Goal: Task Accomplishment & Management: Complete application form

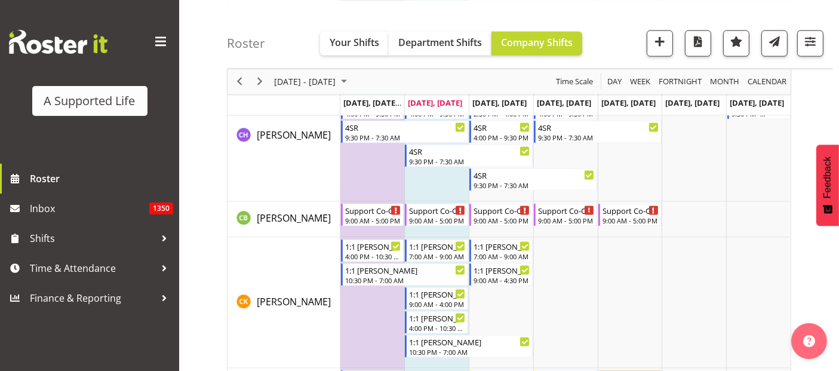
scroll to position [1541, 0]
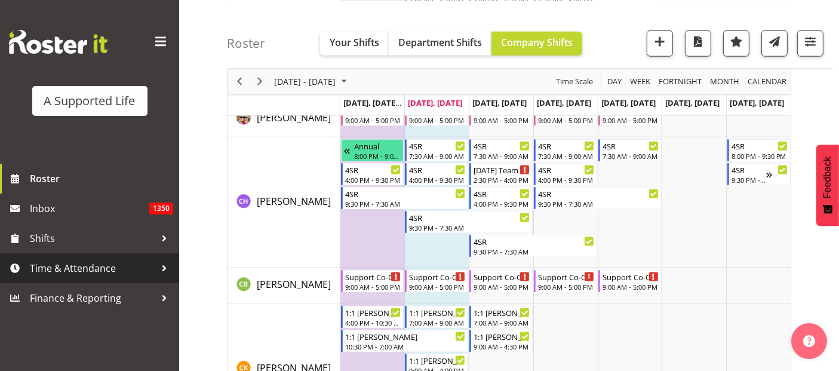
click at [93, 269] on span "Time & Attendance" at bounding box center [92, 268] width 125 height 18
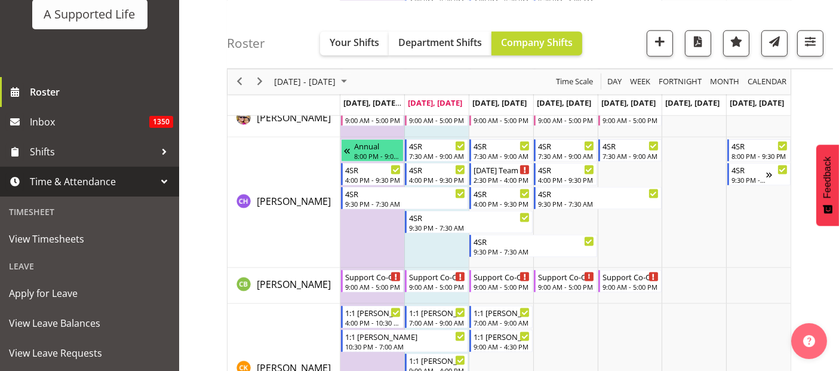
scroll to position [133, 0]
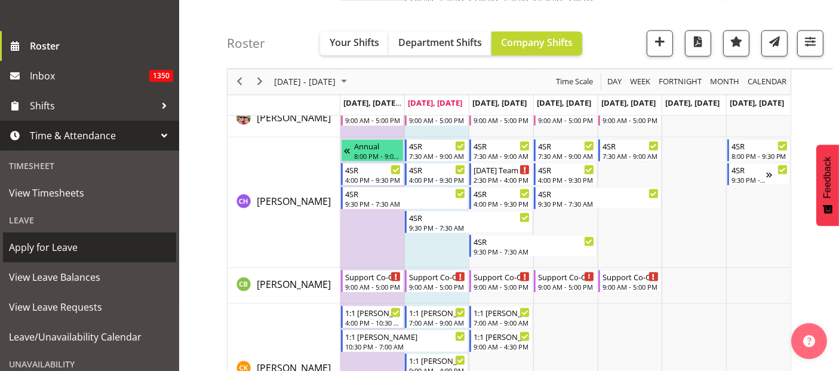
click at [76, 251] on span "Apply for Leave" at bounding box center [89, 247] width 161 height 18
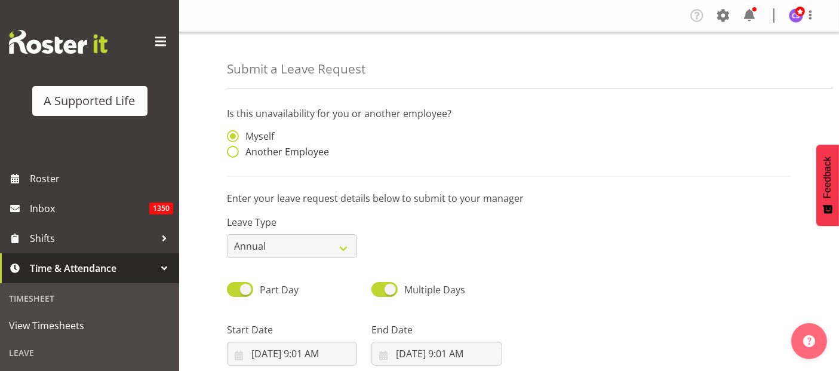
click at [236, 149] on span at bounding box center [233, 152] width 12 height 12
click at [235, 149] on input "Another Employee" at bounding box center [231, 152] width 8 height 8
radio input "true"
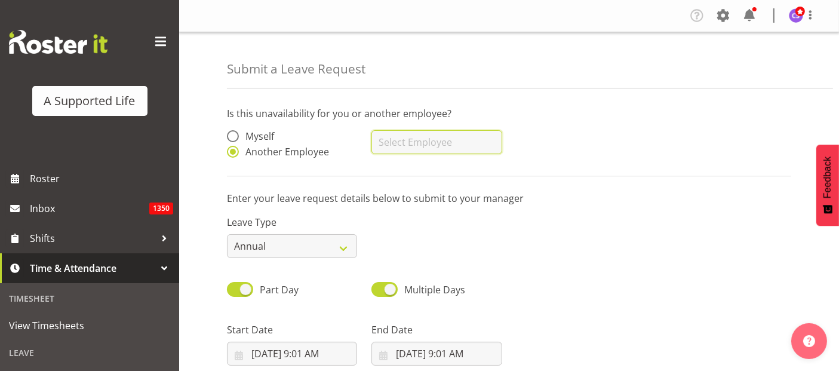
click at [397, 147] on input "text" at bounding box center [436, 142] width 130 height 24
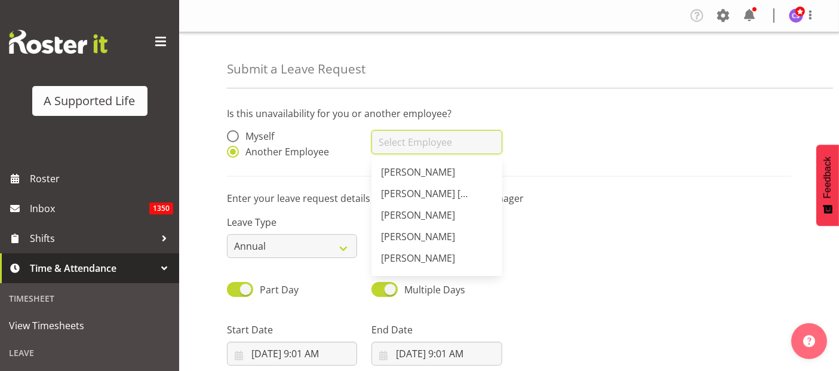
click at [437, 143] on input "text" at bounding box center [436, 142] width 130 height 24
click at [419, 144] on input "st" at bounding box center [436, 142] width 130 height 24
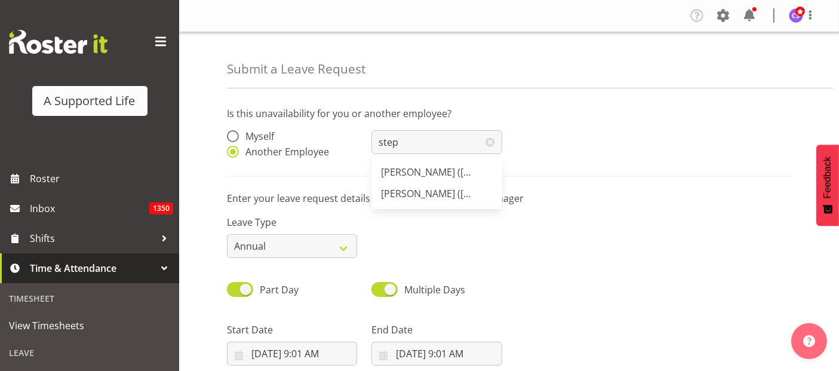
click at [466, 173] on span "[PERSON_NAME] ([PERSON_NAME]" at bounding box center [457, 171] width 153 height 13
type input "[PERSON_NAME] ([PERSON_NAME]"
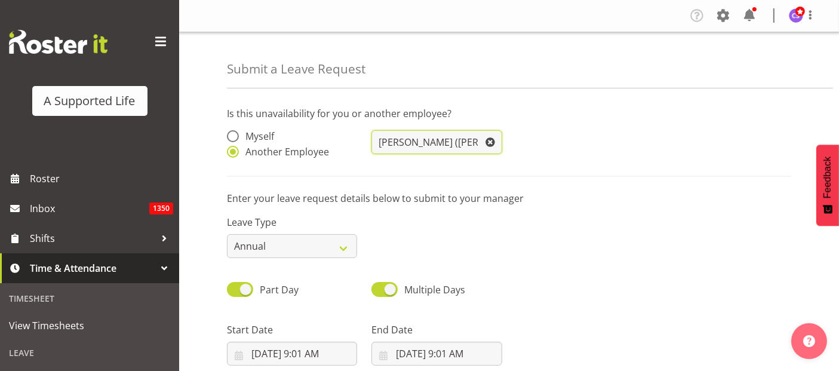
click at [473, 136] on input "[PERSON_NAME] ([PERSON_NAME]" at bounding box center [436, 142] width 130 height 24
click at [475, 140] on input "[PERSON_NAME] ([PERSON_NAME]" at bounding box center [436, 142] width 130 height 24
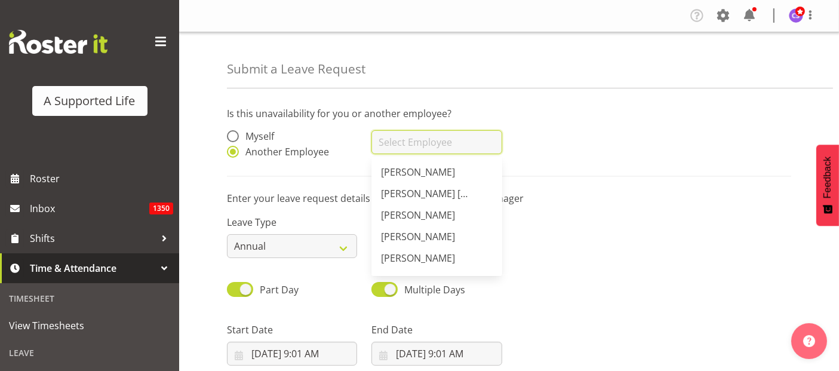
click at [403, 140] on input "text" at bounding box center [436, 142] width 130 height 24
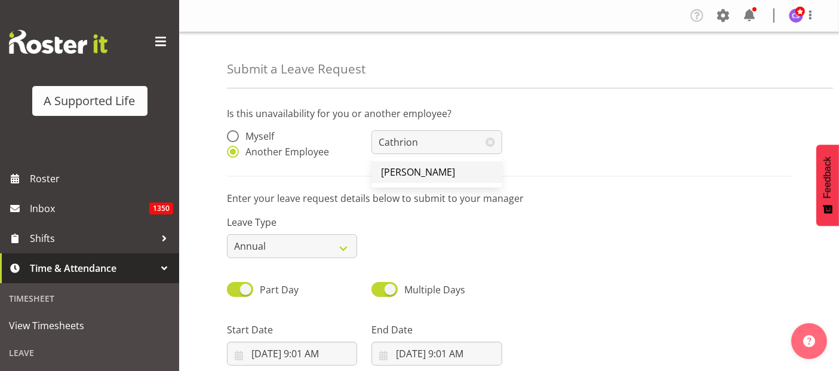
click at [400, 170] on span "[PERSON_NAME]" at bounding box center [418, 171] width 74 height 13
type input "[PERSON_NAME]"
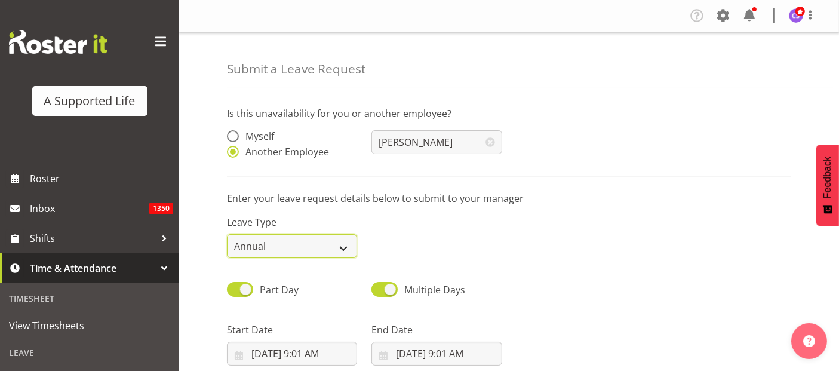
click at [336, 249] on select "Annual Sick Bereavement Domestic Violence Parental Jury Service Day In Lieu Oth…" at bounding box center [292, 246] width 130 height 24
select select "Sick"
click at [227, 234] on select "Annual Sick Bereavement Domestic Violence Parental Jury Service Day In Lieu Oth…" at bounding box center [292, 246] width 130 height 24
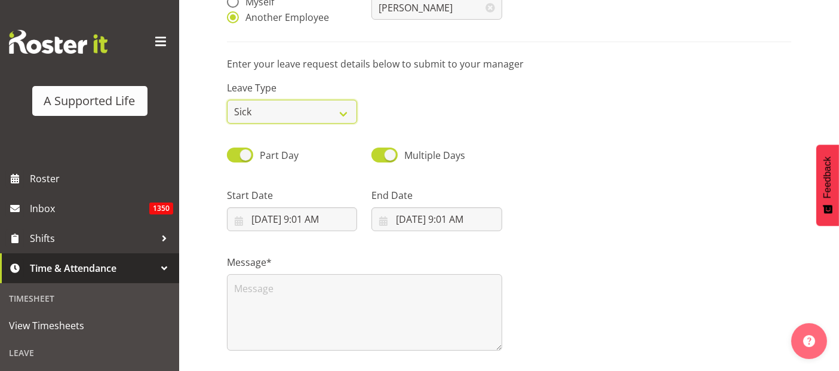
scroll to position [199, 0]
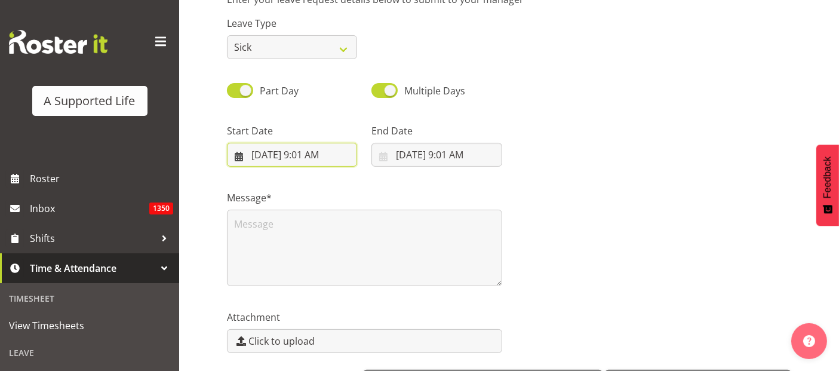
click at [308, 149] on input "9/23/2025, 9:01 AM" at bounding box center [292, 155] width 130 height 24
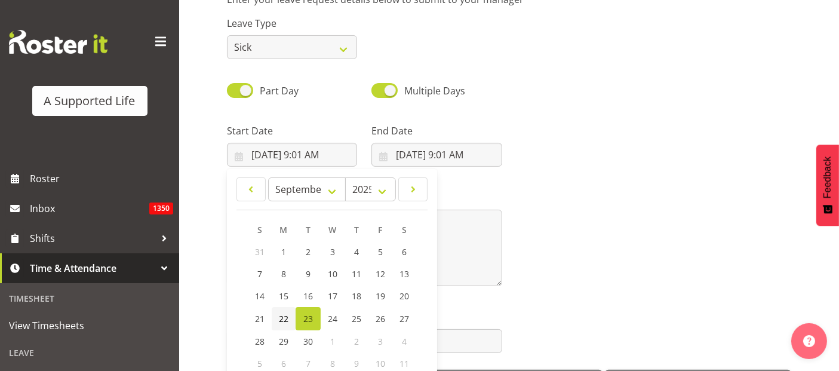
click at [286, 310] on link "22" at bounding box center [284, 318] width 24 height 23
type input "9/22/2025, 9:01 AM"
click at [310, 156] on input "9/22/2025, 9:01 AM" at bounding box center [292, 155] width 130 height 24
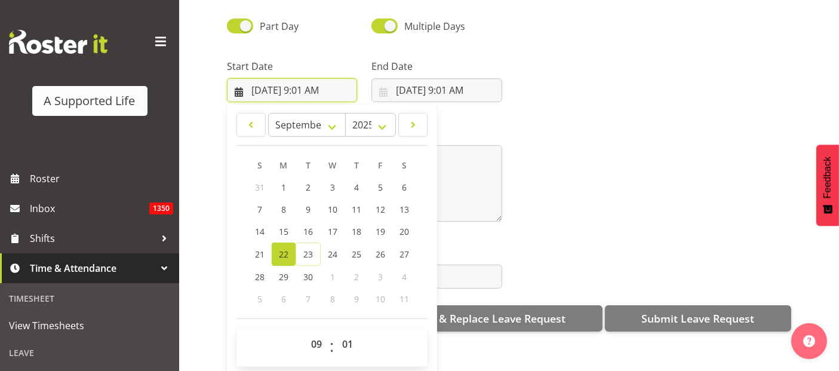
scroll to position [242, 0]
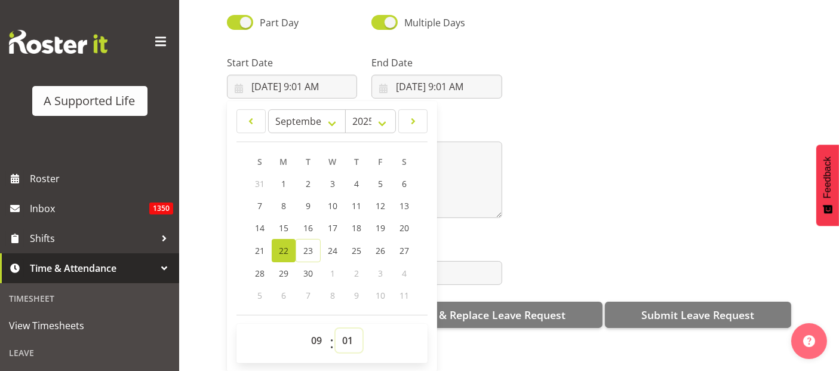
drag, startPoint x: 350, startPoint y: 328, endPoint x: 350, endPoint y: 322, distance: 6.0
click at [350, 328] on select "00 01 02 03 04 05 06 07 08 09 10 11 12 13 14 15 16 17 18 19 20 21 22 23 24 25 2…" at bounding box center [349, 340] width 27 height 24
select select "0"
click at [336, 328] on select "00 01 02 03 04 05 06 07 08 09 10 11 12 13 14 15 16 17 18 19 20 21 22 23 24 25 2…" at bounding box center [349, 340] width 27 height 24
type input "9/22/2025, 9:00 AM"
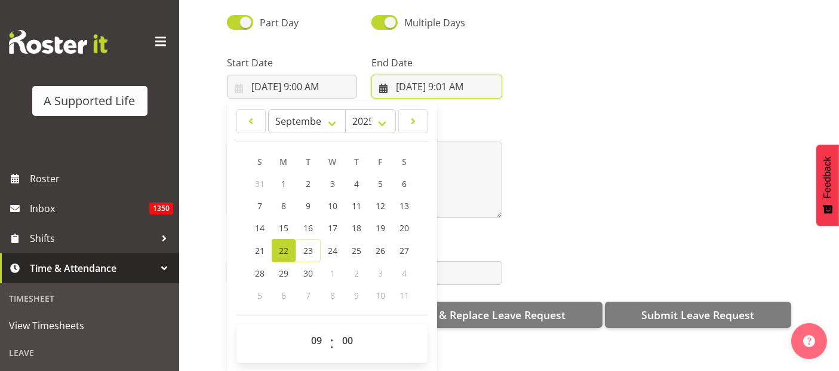
click at [455, 76] on input "9/23/2025, 9:01 AM" at bounding box center [436, 87] width 130 height 24
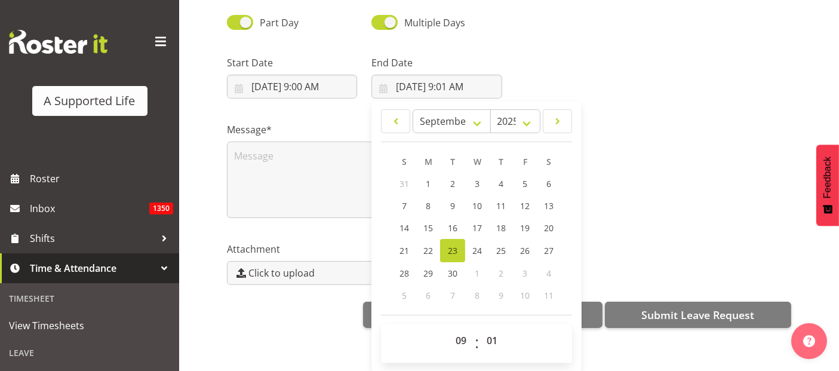
click at [491, 344] on div "00 01 02 03 04 05 06 07 08 09 10 11 12 13 14 15 16 17 18 19 20 21 22 23 : 00 01…" at bounding box center [476, 343] width 191 height 30
drag, startPoint x: 454, startPoint y: 328, endPoint x: 460, endPoint y: 328, distance: 6.6
click at [454, 328] on select "00 01 02 03 04 05 06 07 08 09 10 11 12 13 14 15 16 17 18 19 20 21 22 23" at bounding box center [462, 340] width 27 height 24
select select "17"
click at [449, 328] on select "00 01 02 03 04 05 06 07 08 09 10 11 12 13 14 15 16 17 18 19 20 21 22 23" at bounding box center [462, 340] width 27 height 24
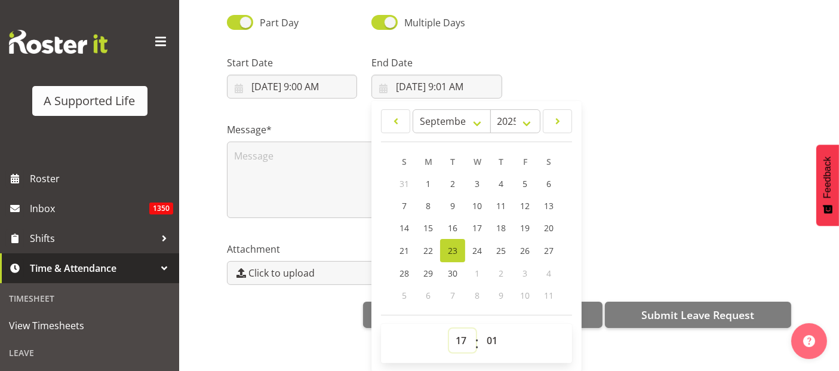
type input "9/23/2025, 5:01 PM"
drag, startPoint x: 491, startPoint y: 334, endPoint x: 495, endPoint y: 318, distance: 16.1
click at [491, 333] on select "00 01 02 03 04 05 06 07 08 09 10 11 12 13 14 15 16 17 18 19 20 21 22 23 24 25 2…" at bounding box center [493, 340] width 27 height 24
select select "0"
click at [480, 328] on select "00 01 02 03 04 05 06 07 08 09 10 11 12 13 14 15 16 17 18 19 20 21 22 23 24 25 2…" at bounding box center [493, 340] width 27 height 24
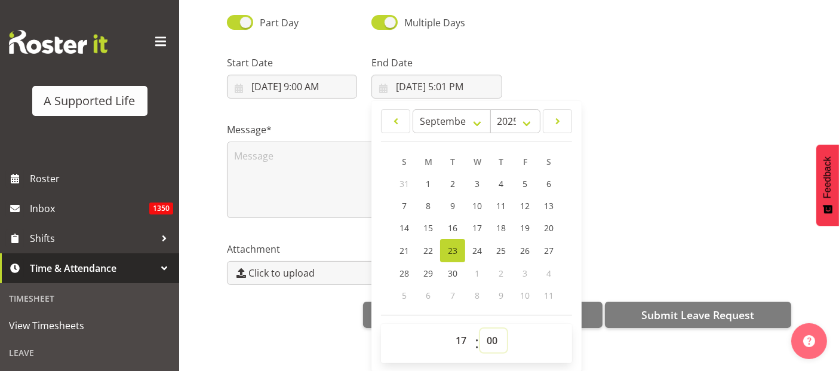
type input "9/23/2025, 5:00 PM"
click at [301, 173] on textarea at bounding box center [364, 179] width 275 height 76
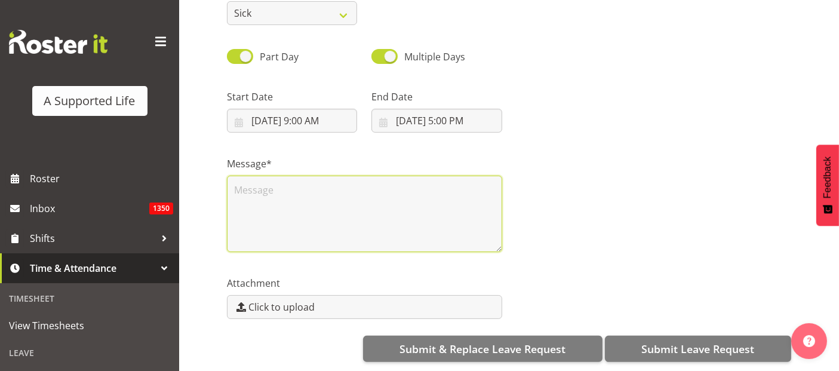
scroll to position [0, 0]
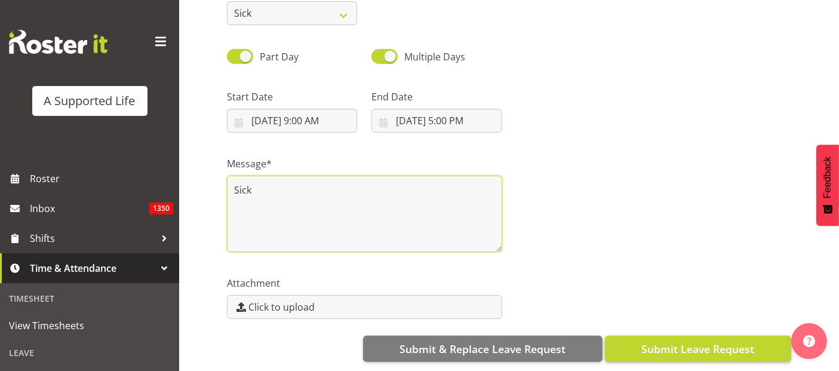
type textarea "Sick"
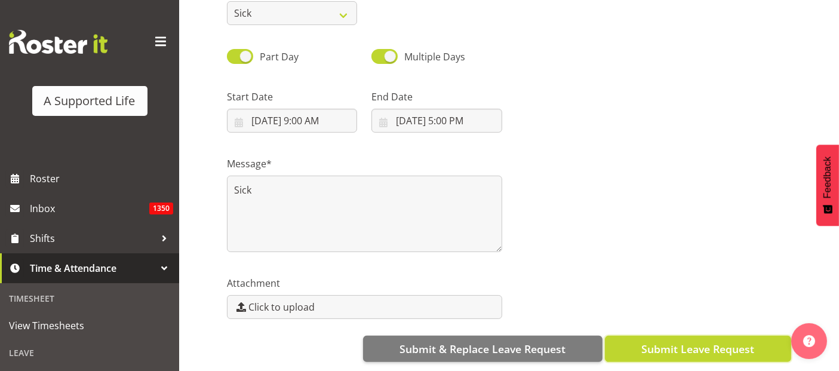
click at [703, 341] on span "Submit Leave Request" at bounding box center [697, 349] width 113 height 16
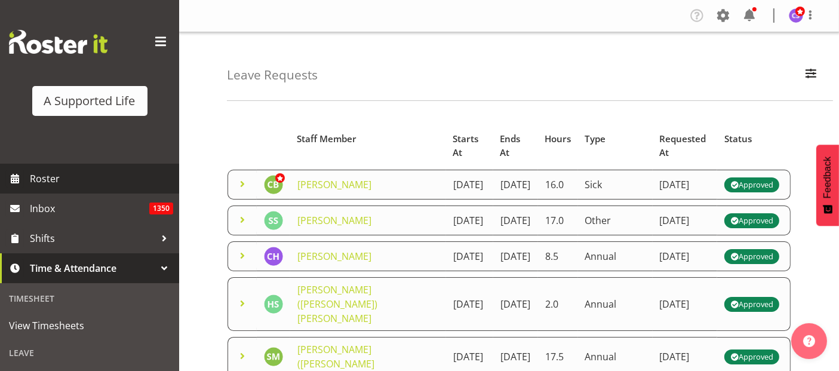
click at [66, 183] on span "Roster" at bounding box center [101, 179] width 143 height 18
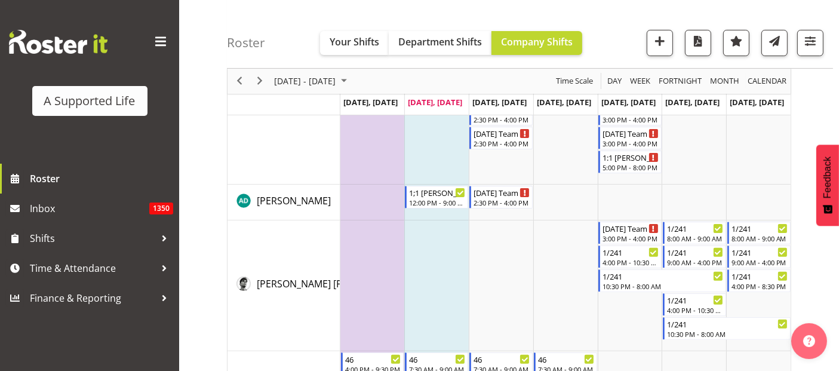
scroll to position [464, 0]
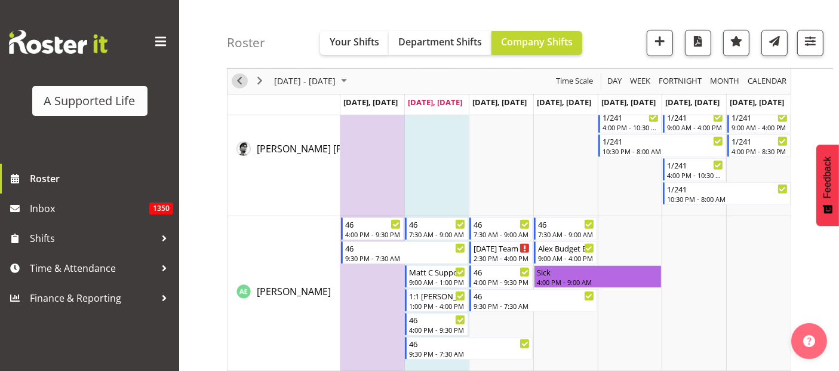
click at [238, 83] on span "Previous" at bounding box center [239, 81] width 14 height 15
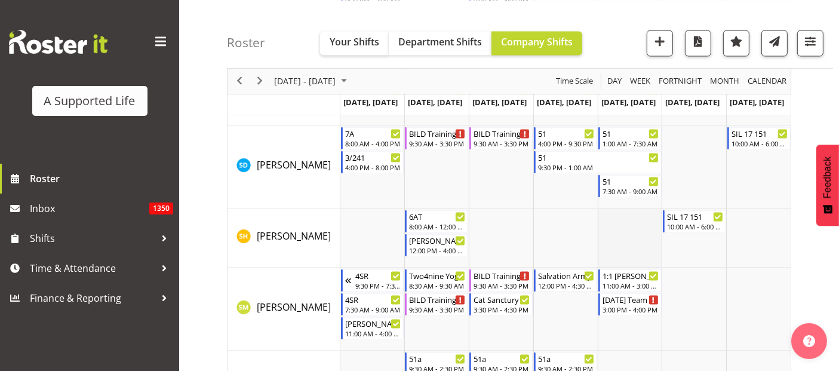
scroll to position [7031, 0]
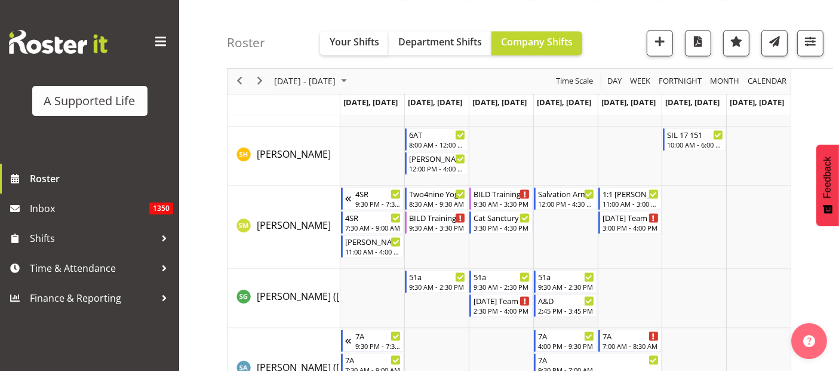
click at [571, 321] on td "Timeline Week of September 16, 2025" at bounding box center [565, 298] width 64 height 59
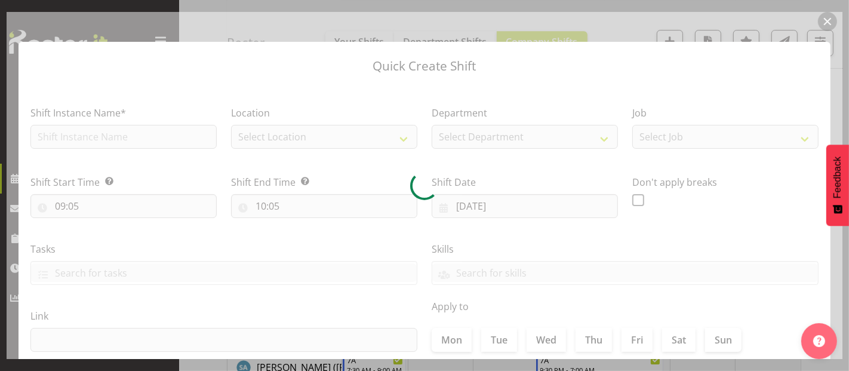
type input "[DATE]"
checkbox input "true"
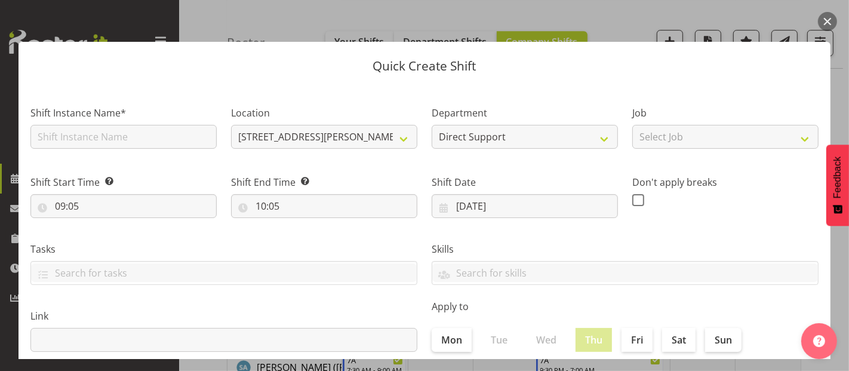
click at [627, 21] on div "Quick Create Shift Shift Instance Name* Location [STREET_ADDRESS][PERSON_NAME] …" at bounding box center [425, 185] width 836 height 347
click at [824, 18] on button "button" at bounding box center [827, 21] width 19 height 19
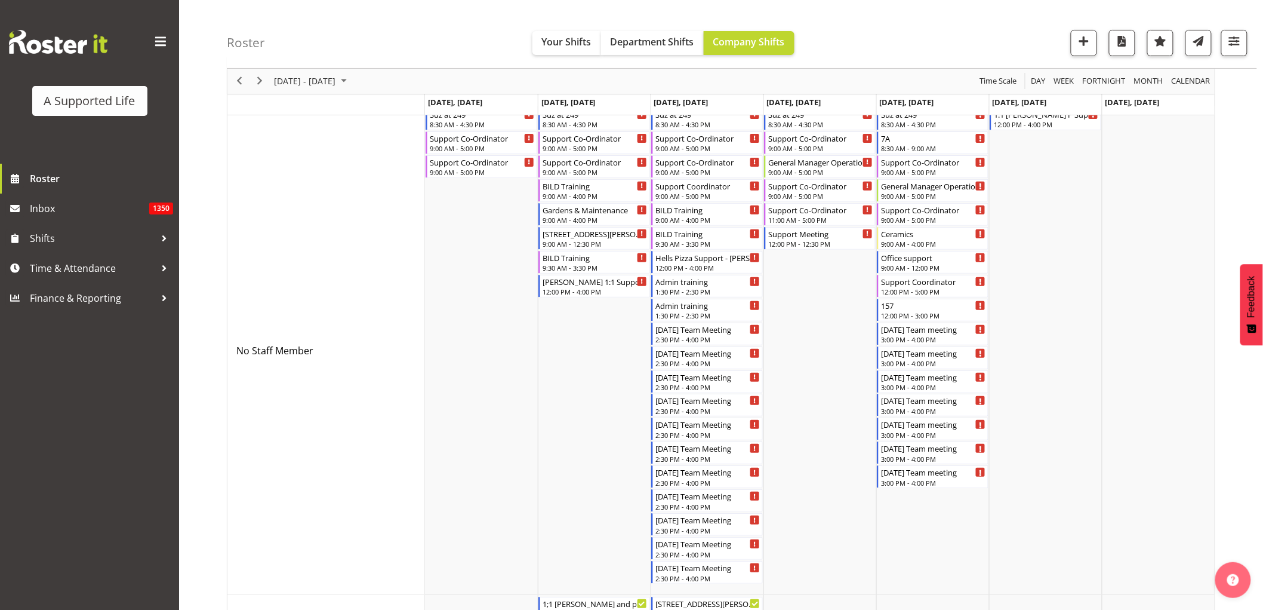
scroll to position [0, 0]
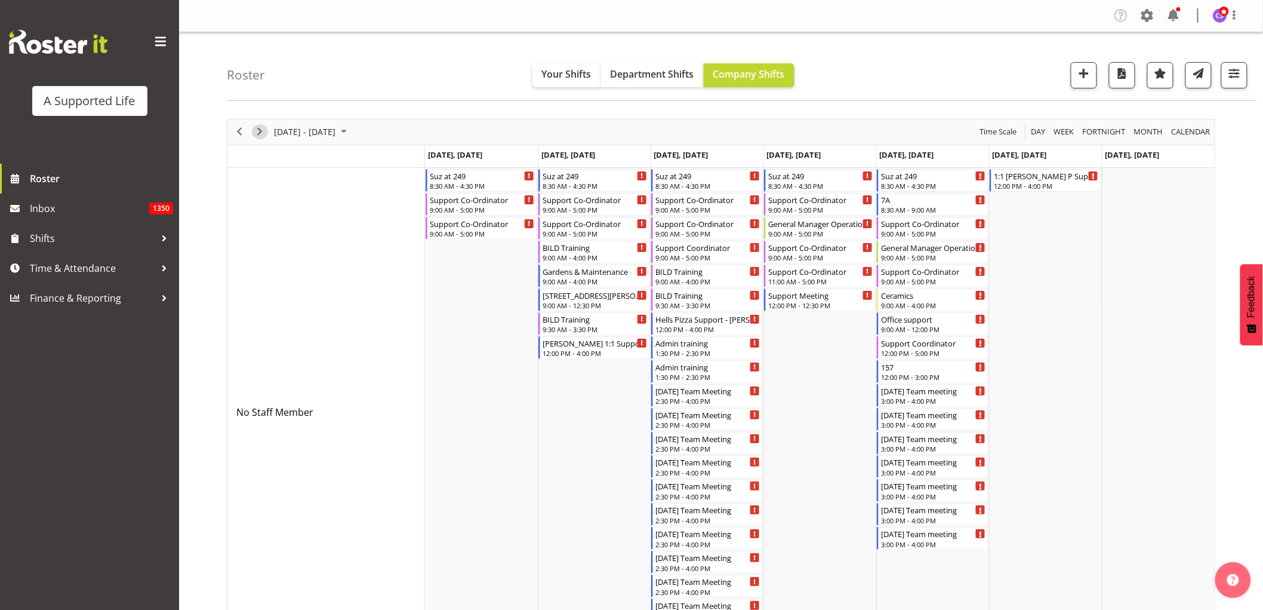
click at [264, 130] on span "Next" at bounding box center [260, 131] width 14 height 15
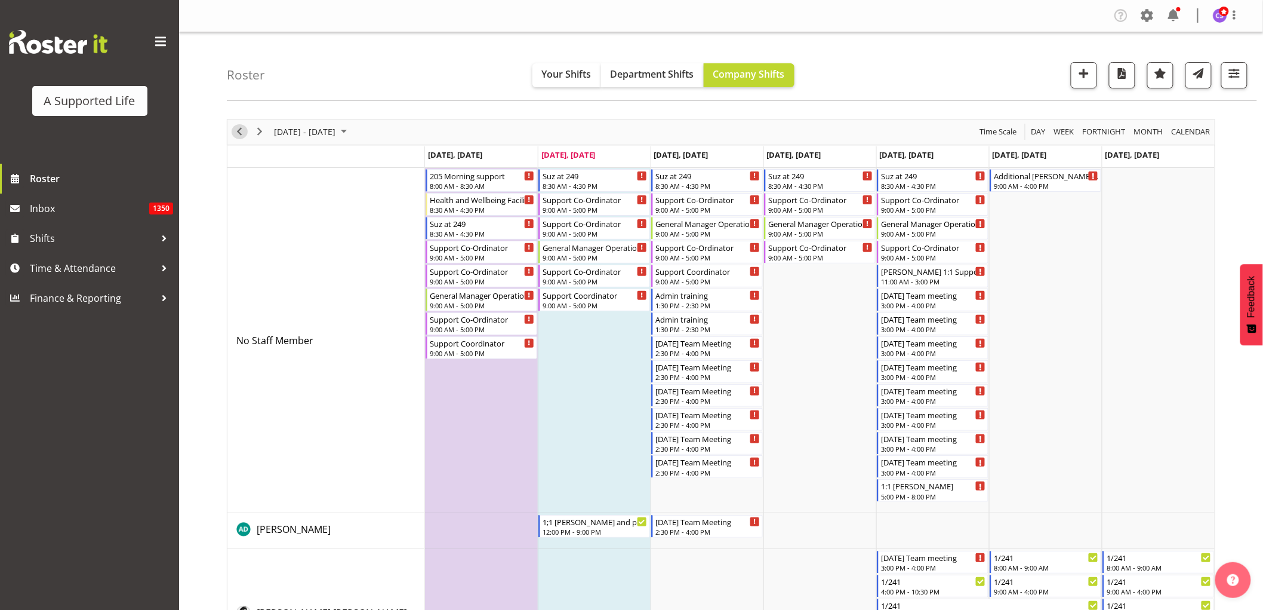
click at [240, 133] on span "Previous" at bounding box center [239, 131] width 14 height 15
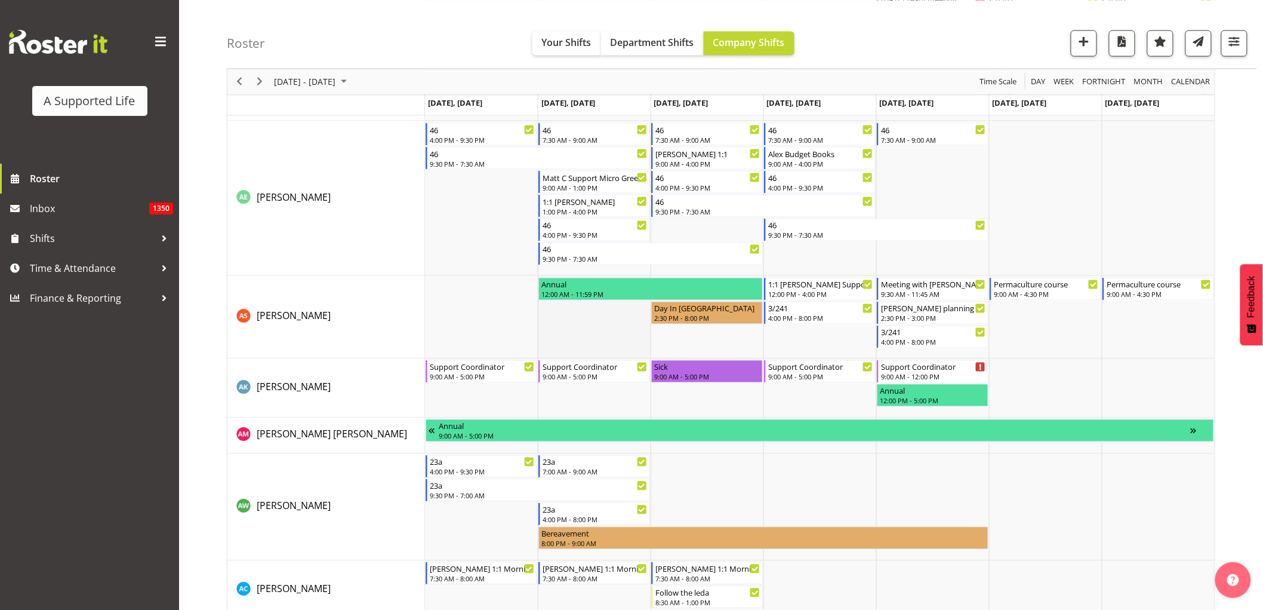
scroll to position [730, 0]
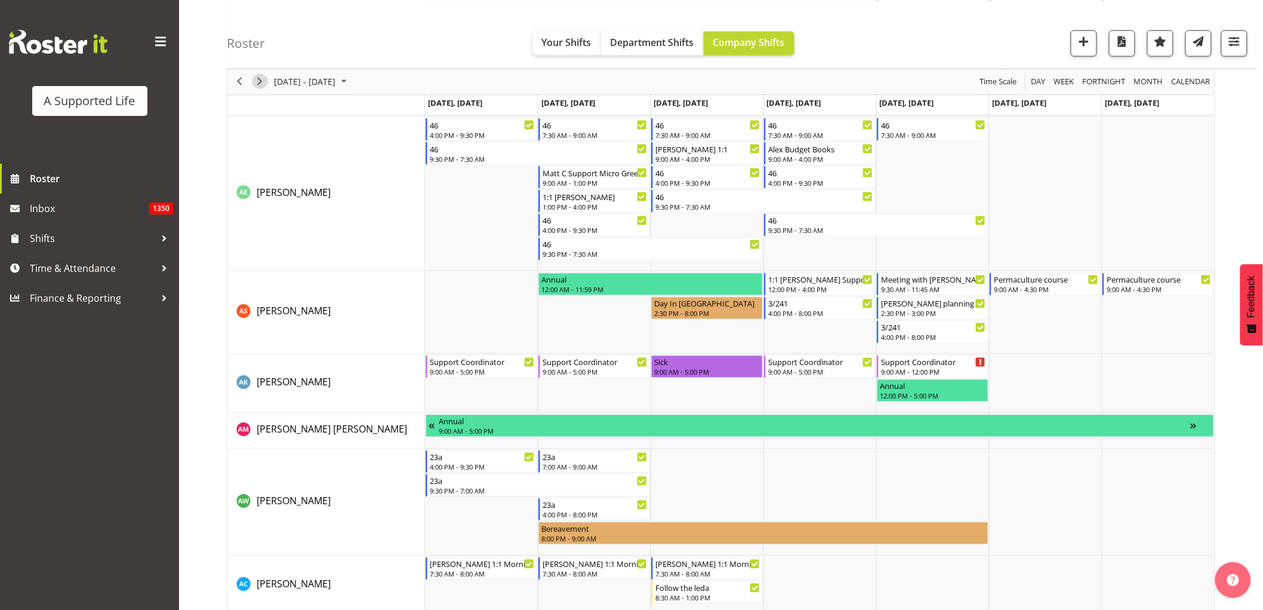
drag, startPoint x: 258, startPoint y: 78, endPoint x: 303, endPoint y: 279, distance: 206.2
click at [258, 78] on span "Next" at bounding box center [260, 81] width 14 height 15
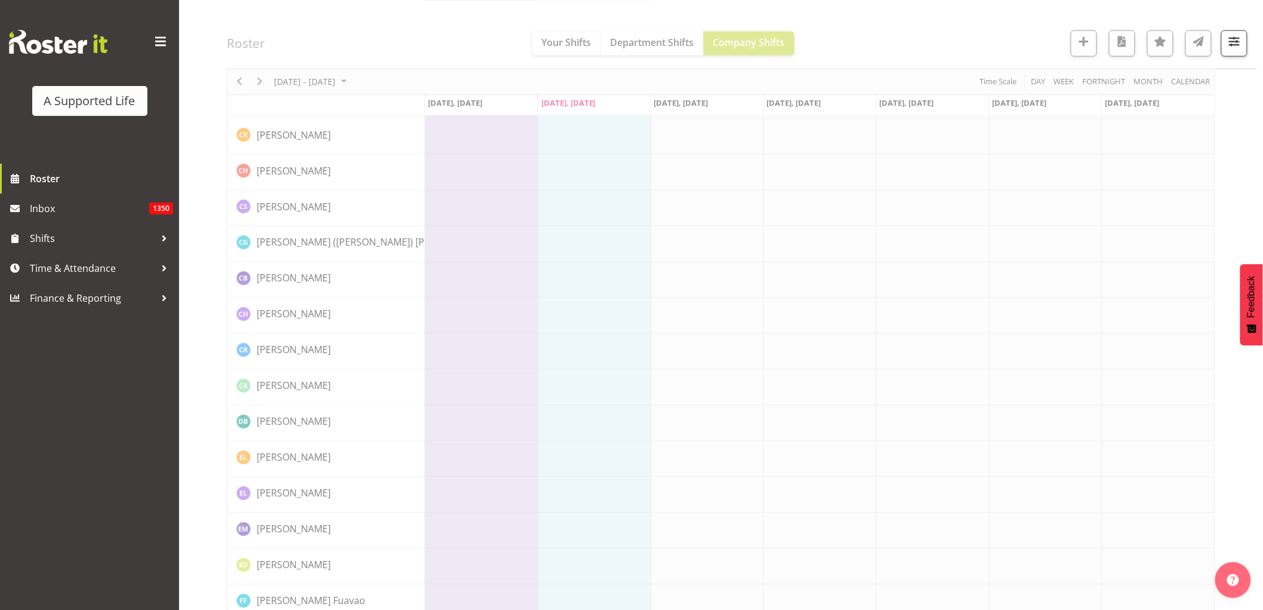
scroll to position [0, 0]
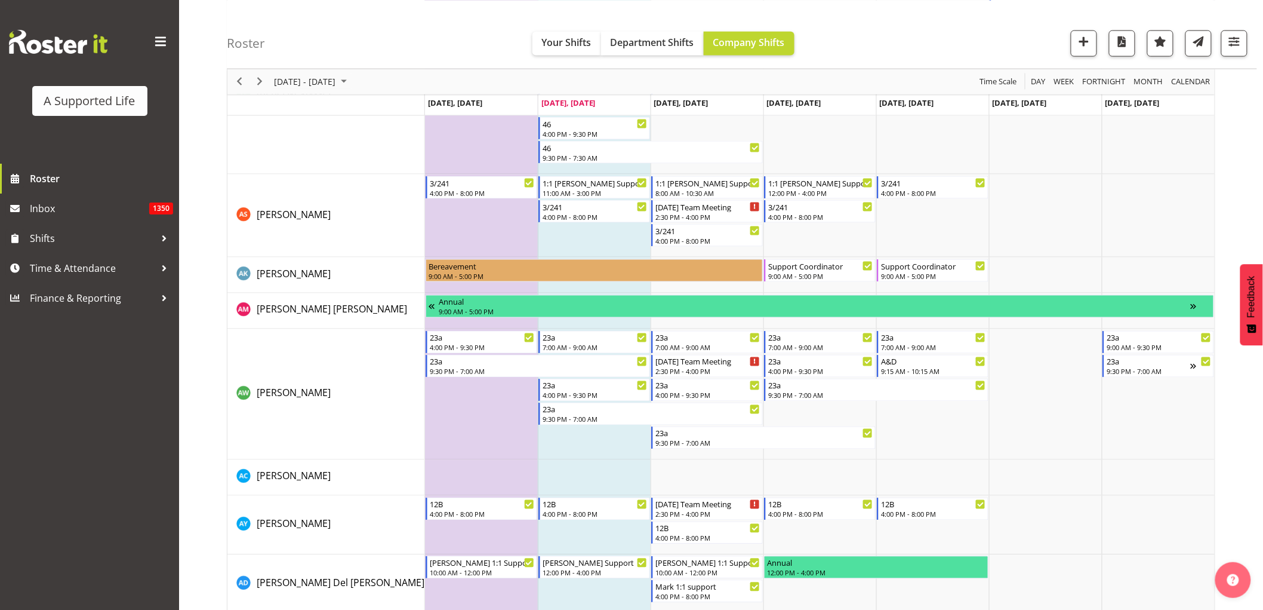
scroll to position [663, 0]
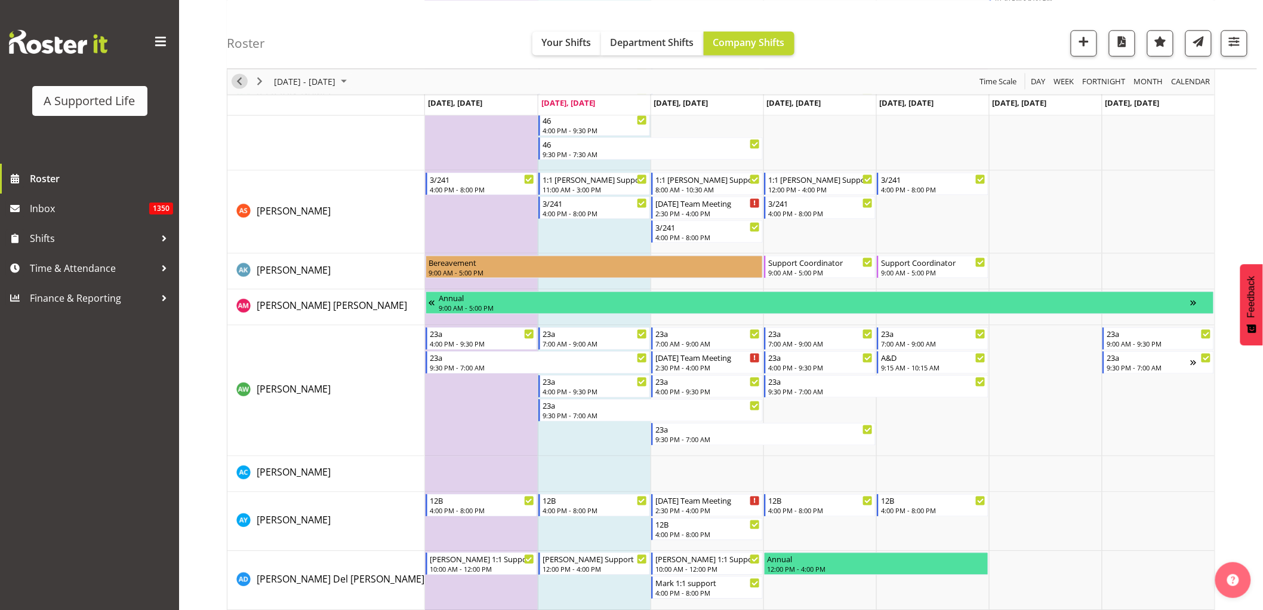
click at [237, 79] on span "Previous" at bounding box center [239, 81] width 14 height 15
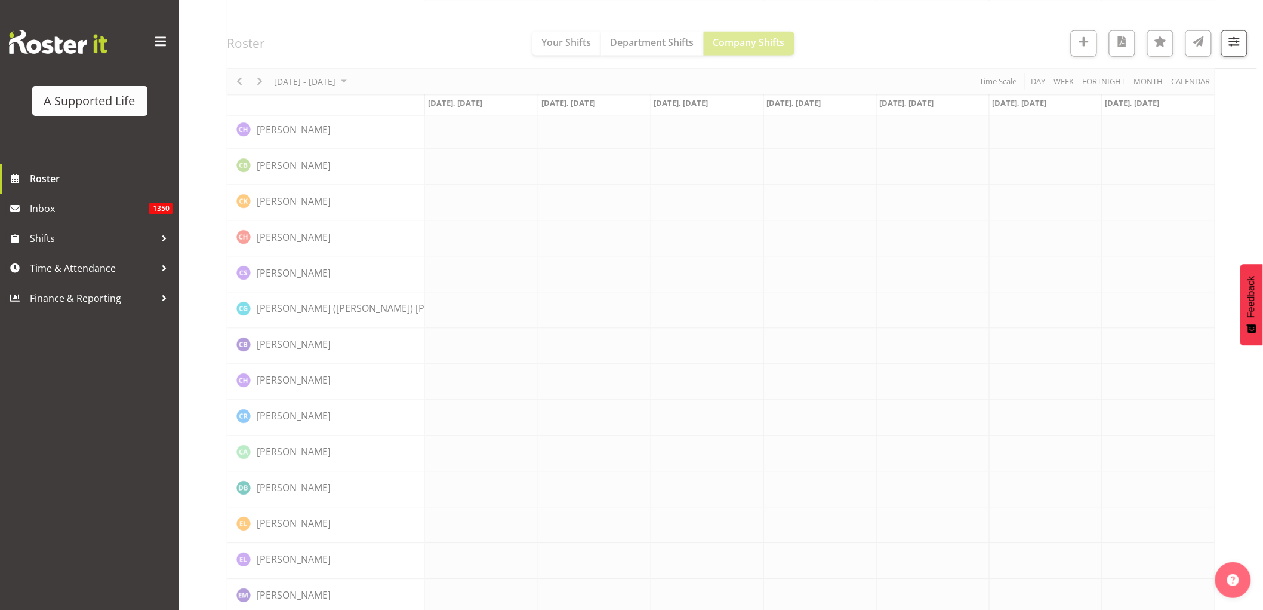
scroll to position [0, 0]
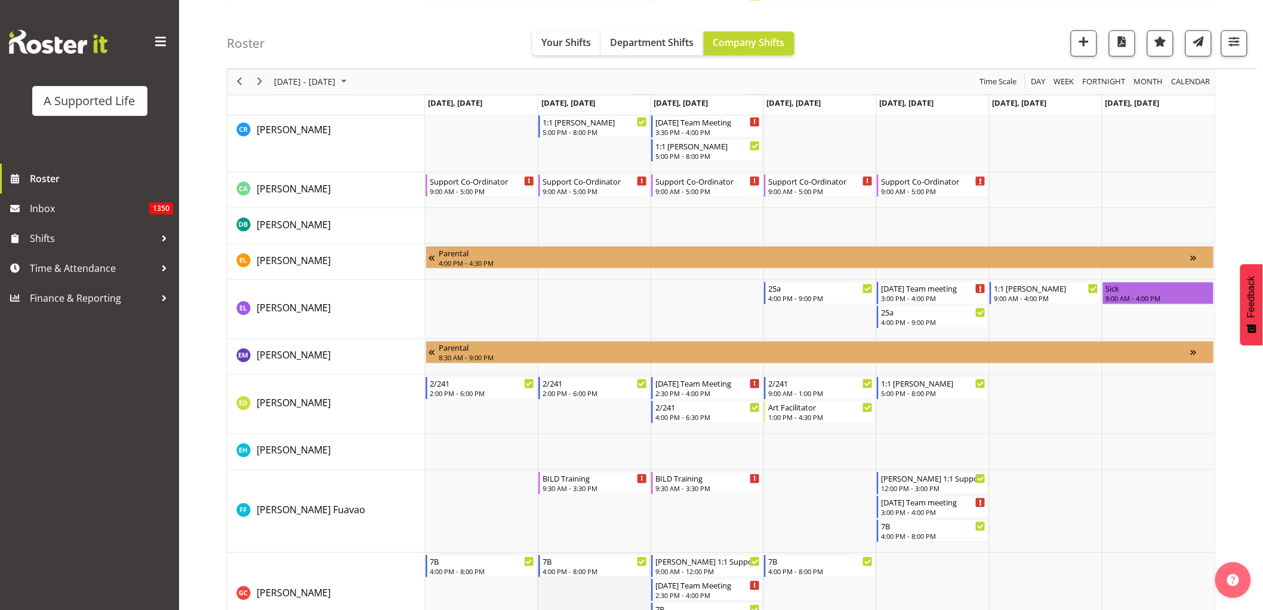
scroll to position [2587, 0]
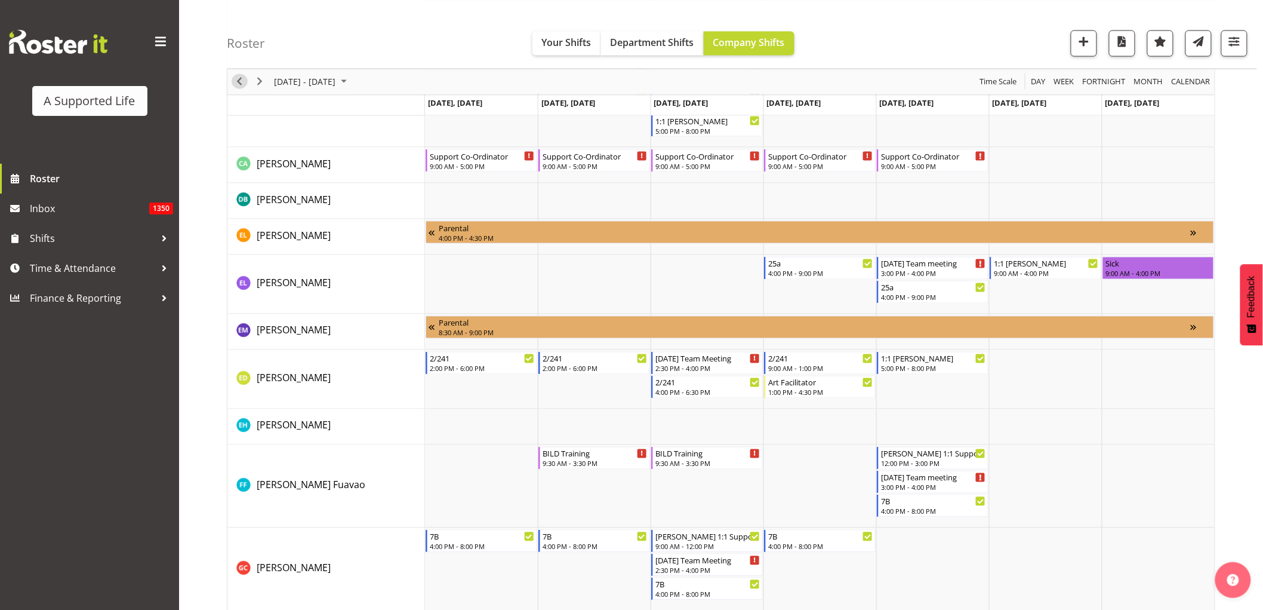
drag, startPoint x: 242, startPoint y: 82, endPoint x: 629, endPoint y: 297, distance: 442.8
click at [242, 82] on span "Previous" at bounding box center [239, 81] width 14 height 15
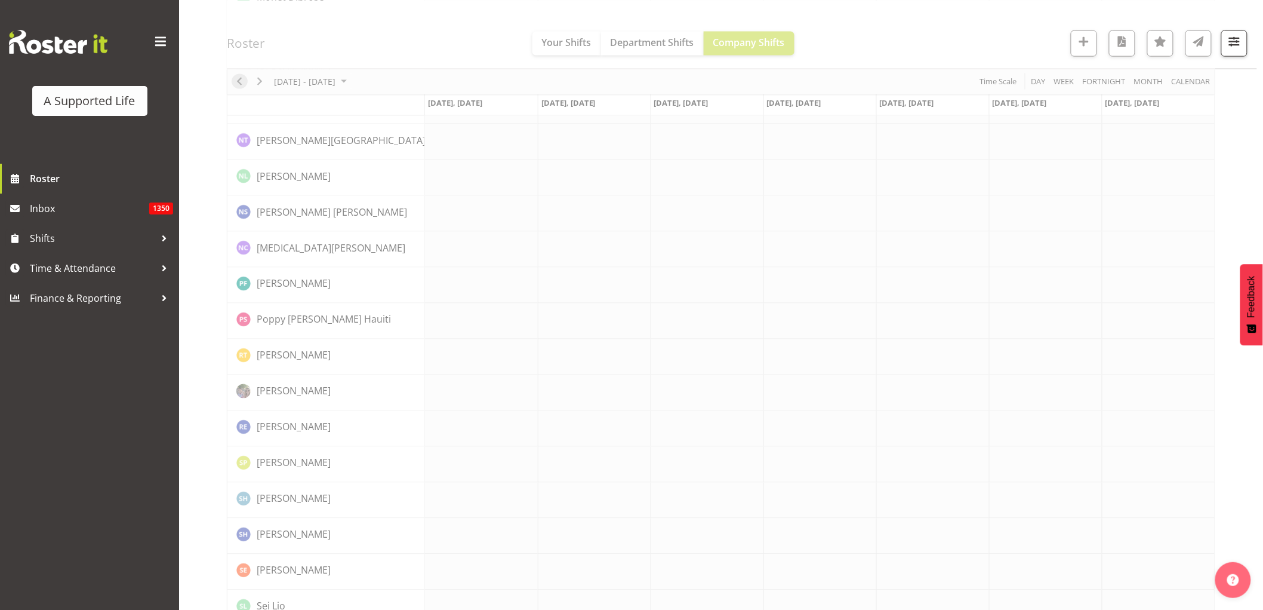
scroll to position [0, 0]
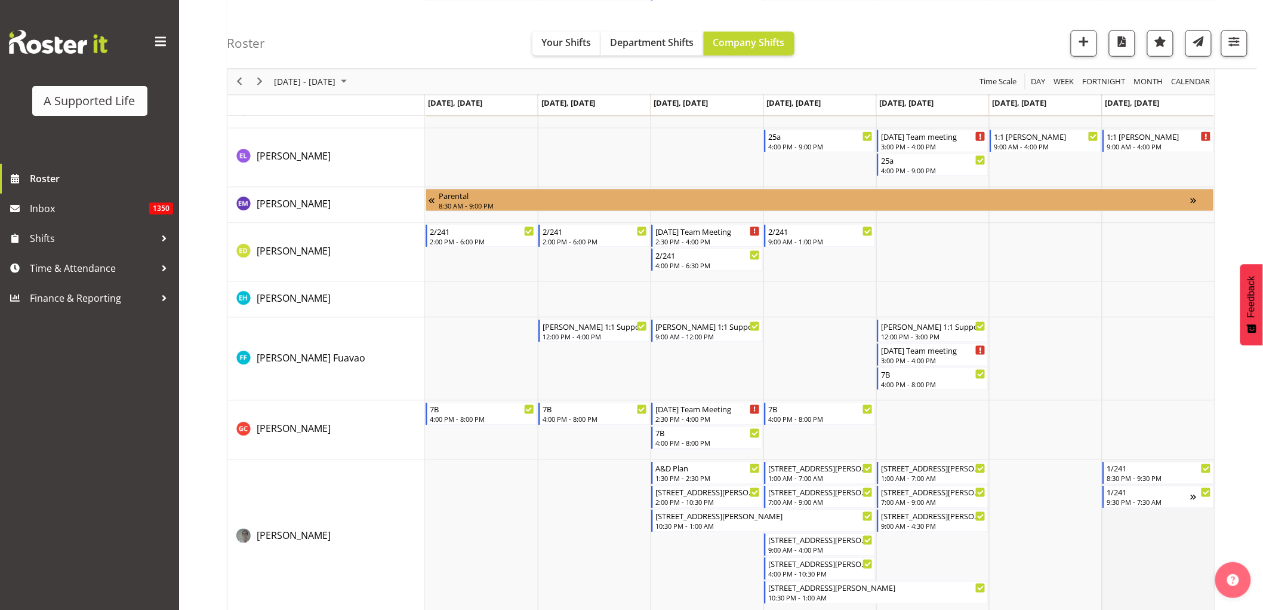
scroll to position [2587, 0]
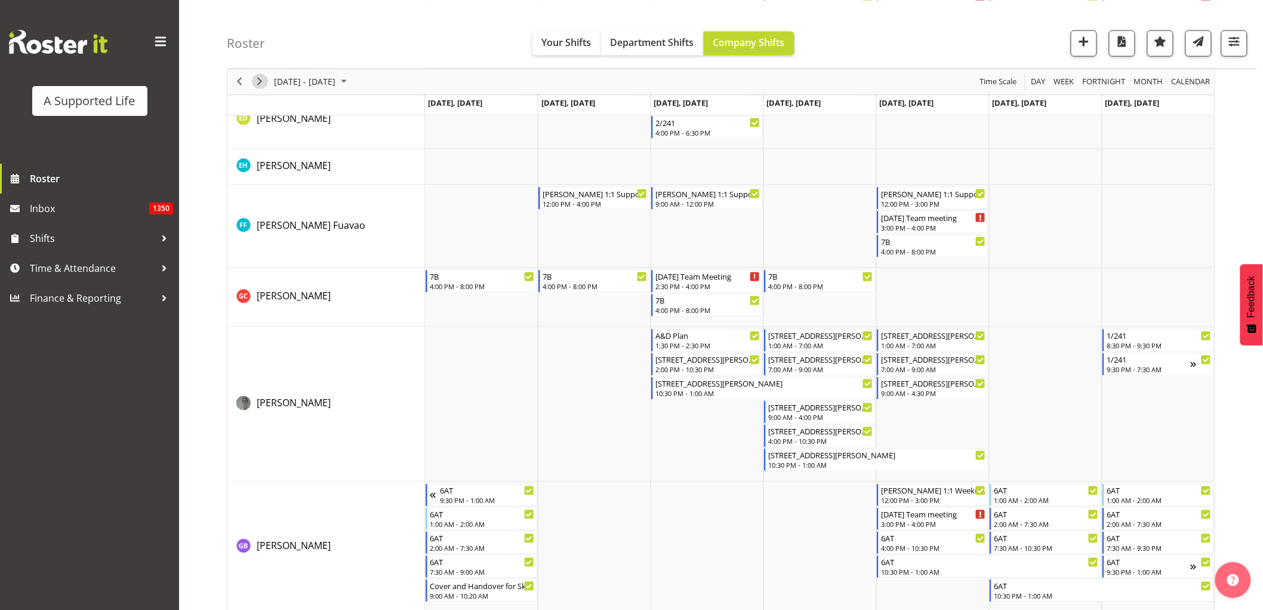
click at [258, 76] on span "Next" at bounding box center [260, 81] width 14 height 15
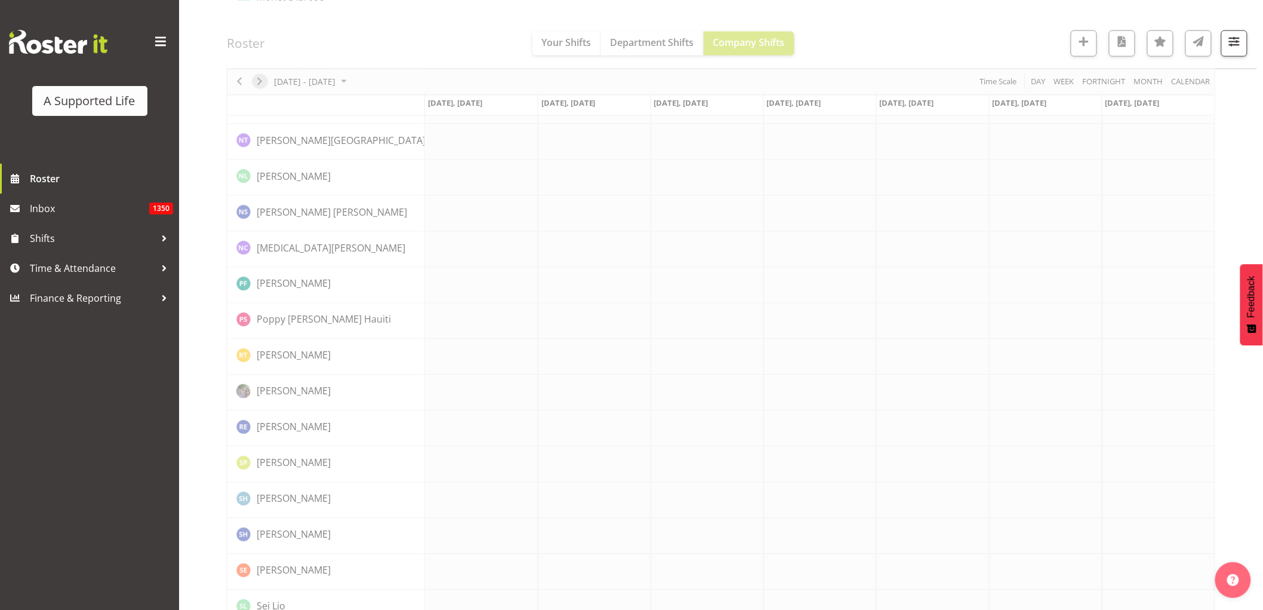
scroll to position [0, 0]
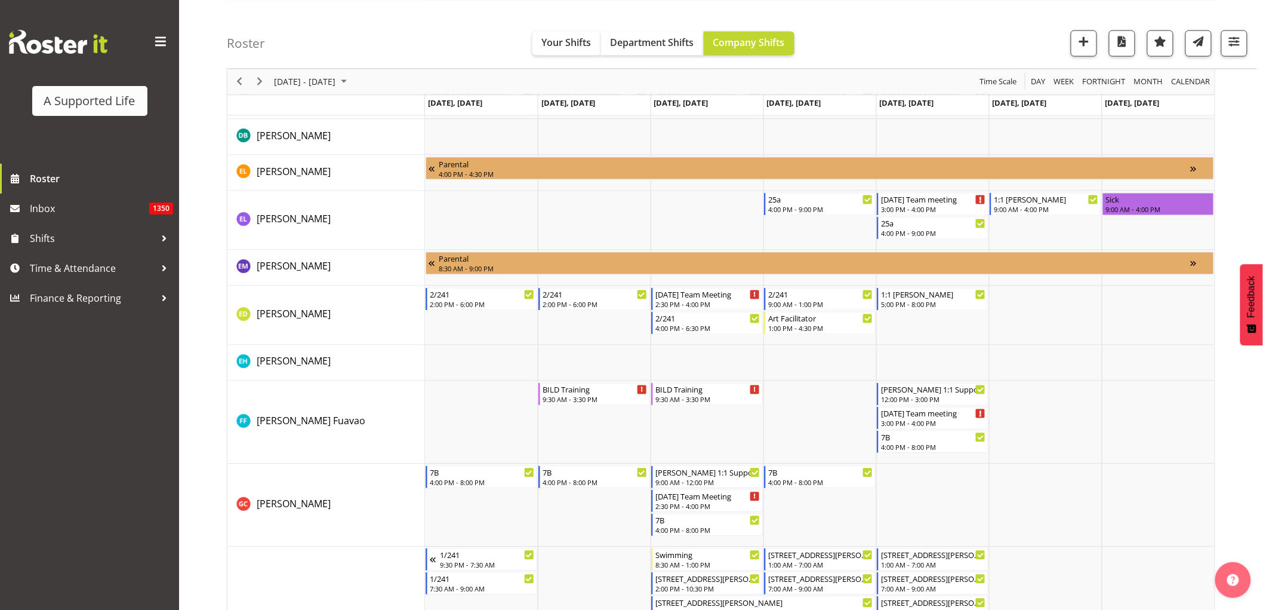
scroll to position [2520, 0]
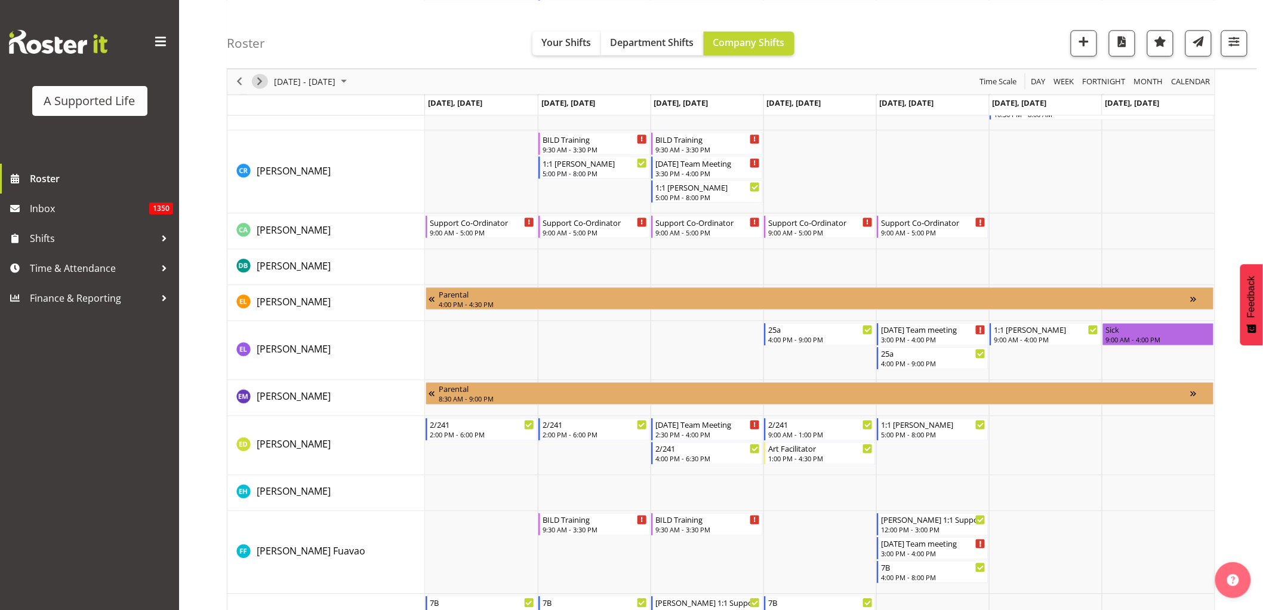
drag, startPoint x: 261, startPoint y: 84, endPoint x: 1272, endPoint y: 289, distance: 1031.9
click at [261, 84] on span "Next" at bounding box center [260, 81] width 14 height 15
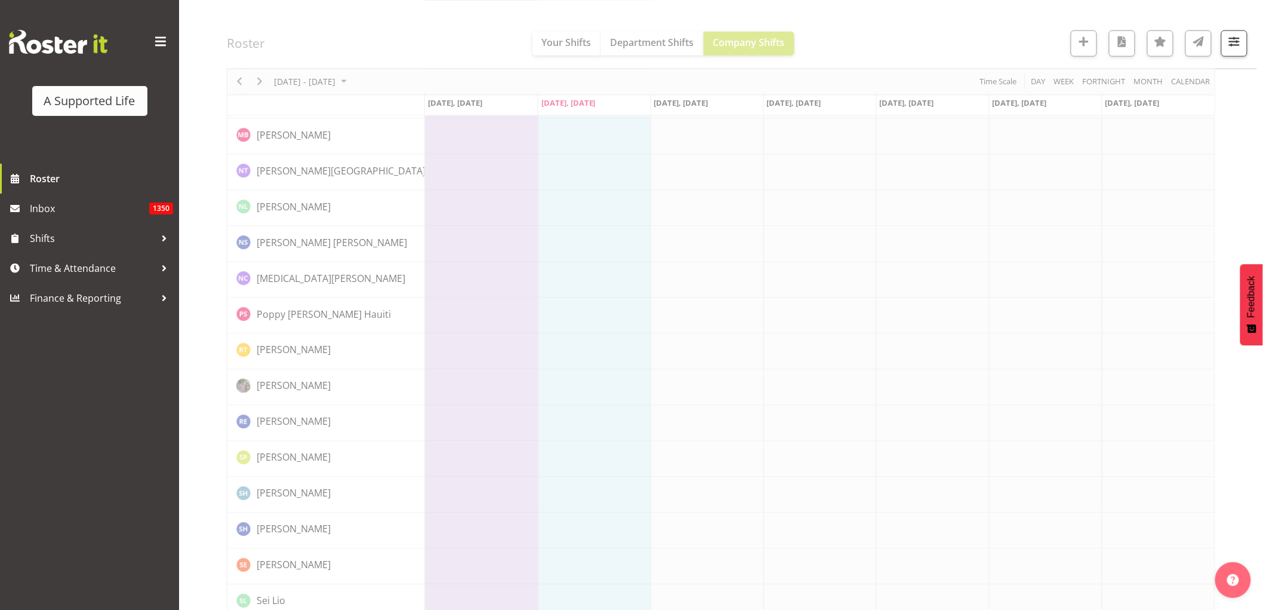
scroll to position [0, 0]
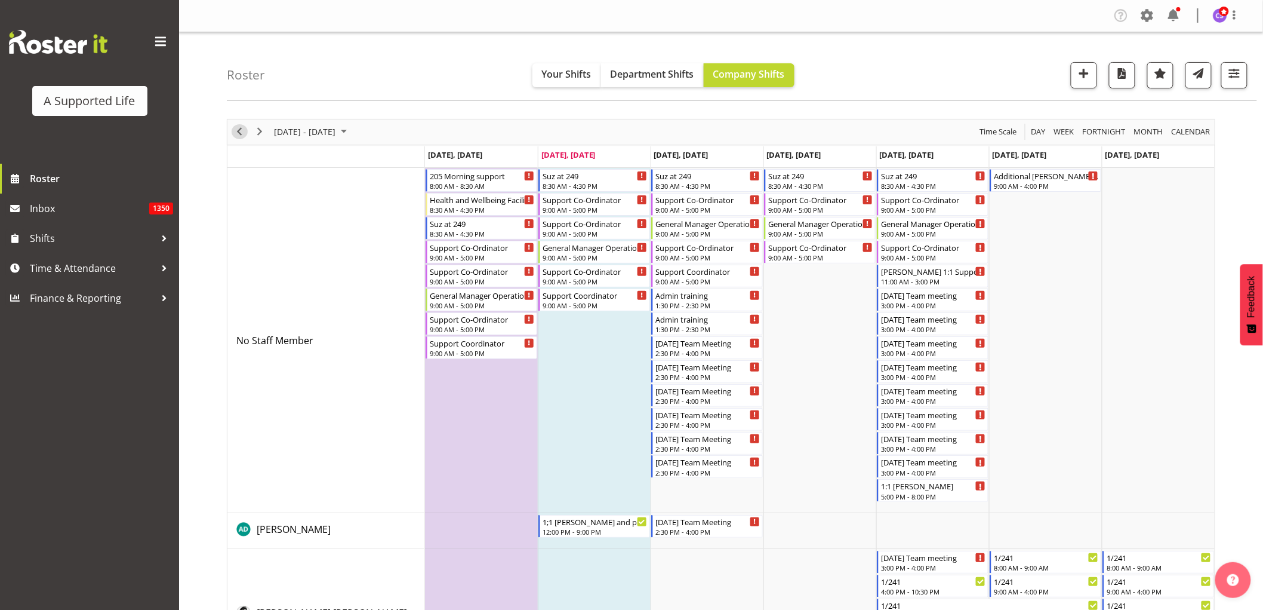
click at [242, 133] on span "Previous" at bounding box center [239, 131] width 14 height 15
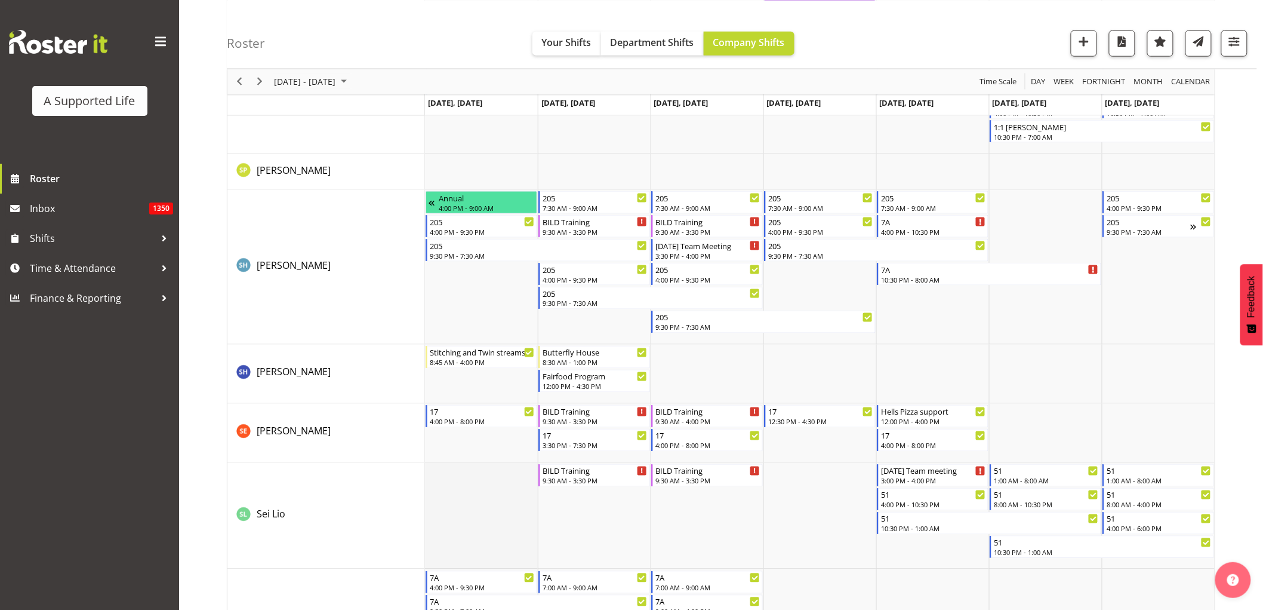
scroll to position [6434, 0]
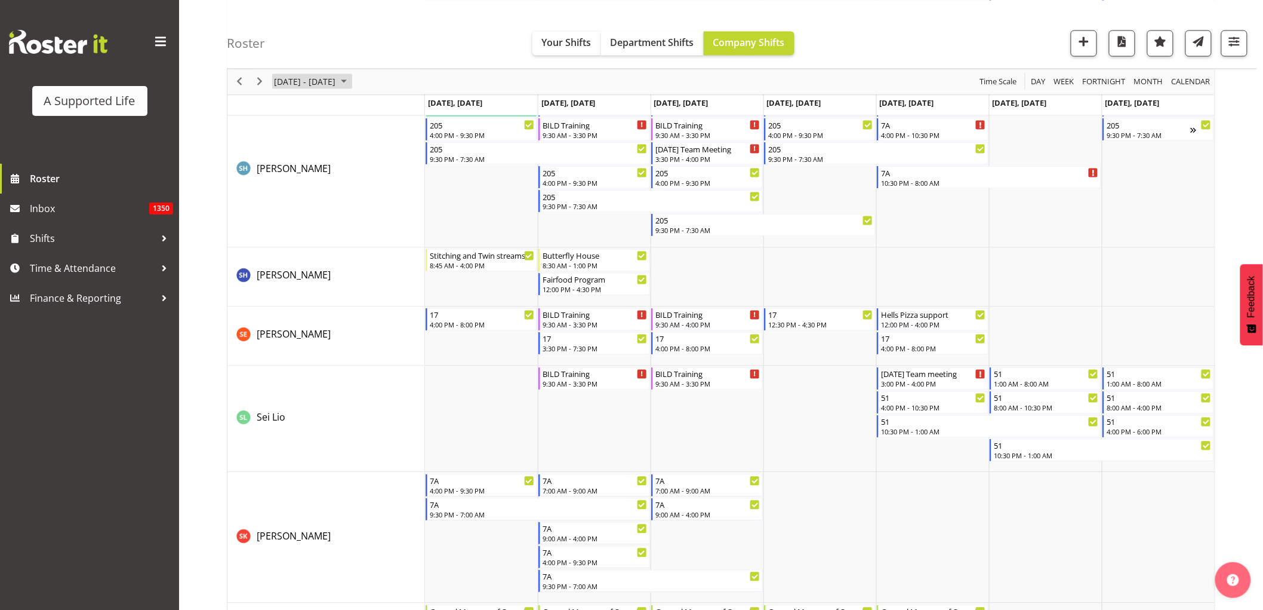
click at [354, 73] on div "[DATE] - [DATE]" at bounding box center [312, 81] width 84 height 25
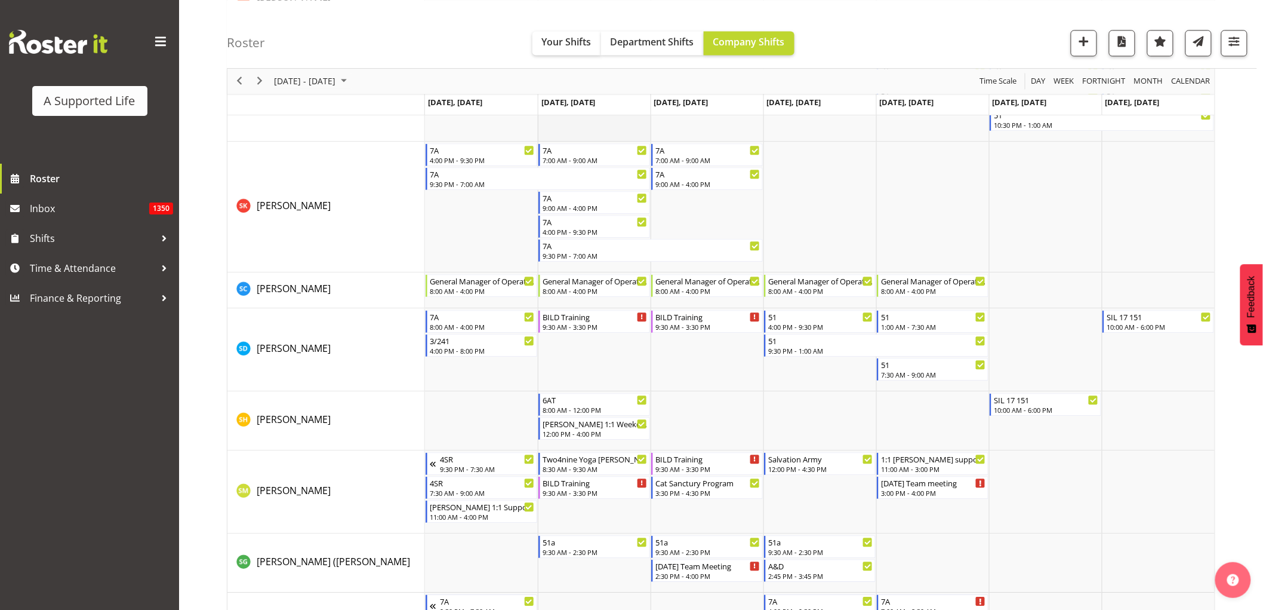
scroll to position [6766, 0]
drag, startPoint x: 239, startPoint y: 84, endPoint x: 285, endPoint y: 167, distance: 95.4
click at [239, 84] on span "Previous" at bounding box center [239, 81] width 14 height 15
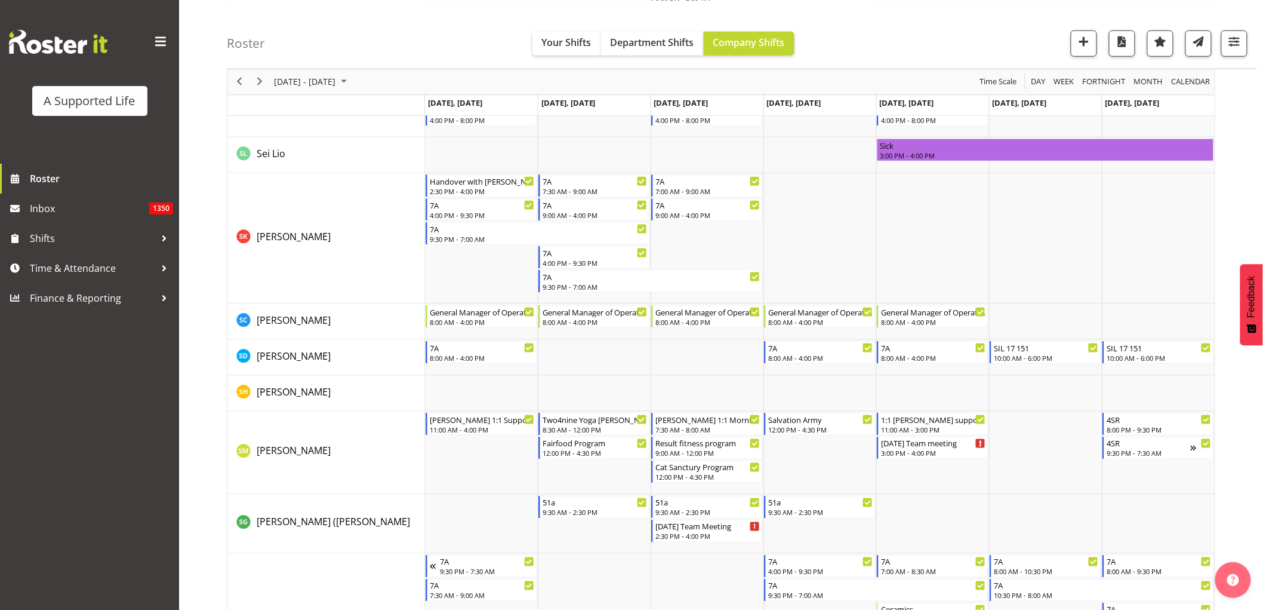
scroll to position [6367, 0]
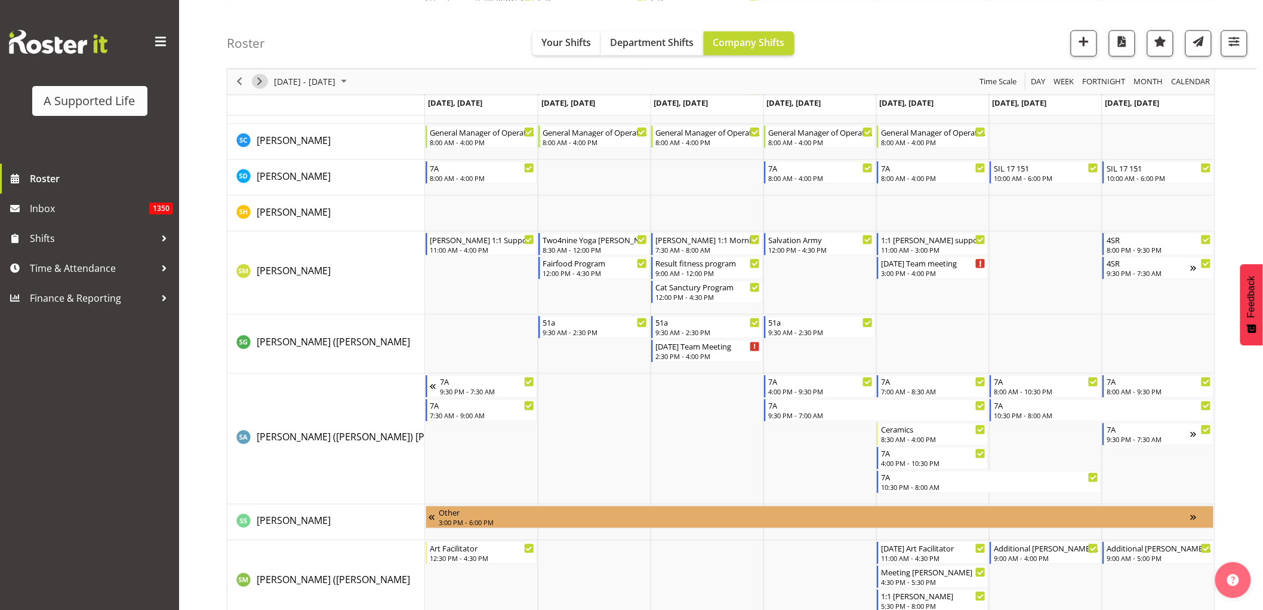
click at [258, 82] on span "Next" at bounding box center [260, 81] width 14 height 15
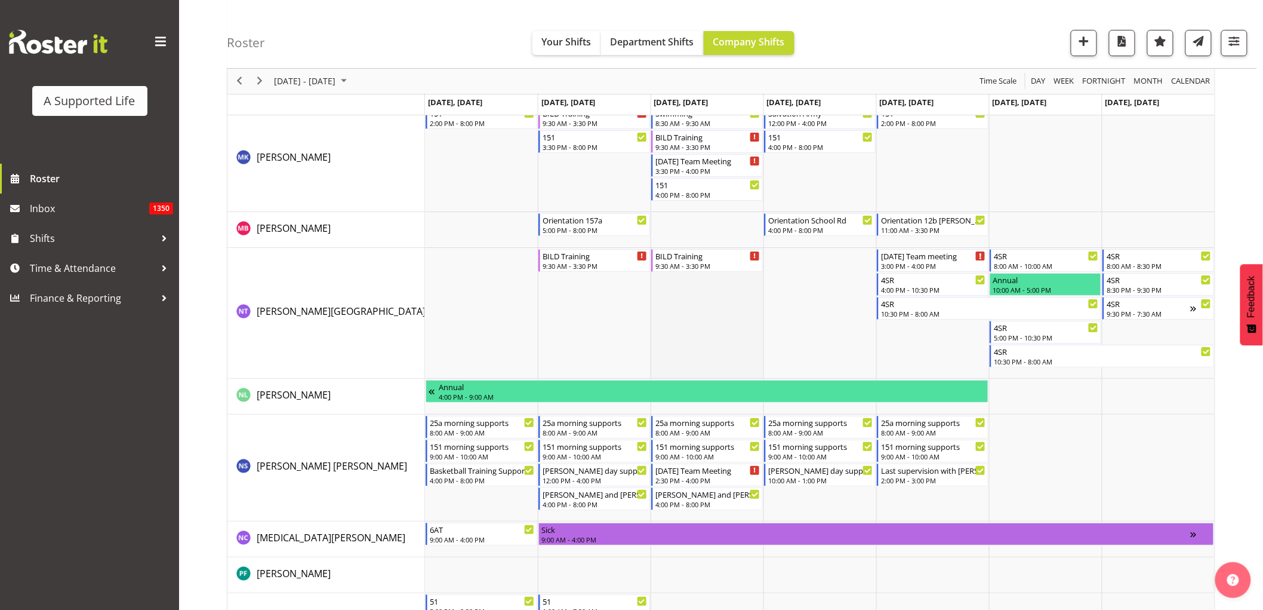
scroll to position [5572, 0]
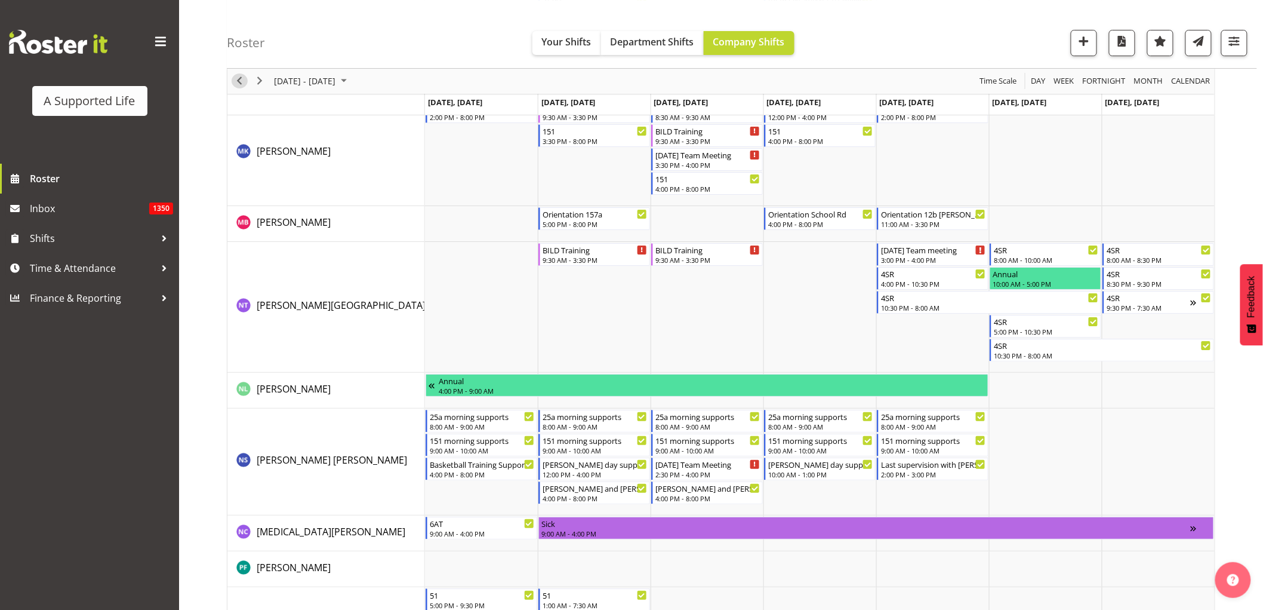
click at [242, 79] on span "Previous" at bounding box center [239, 81] width 14 height 15
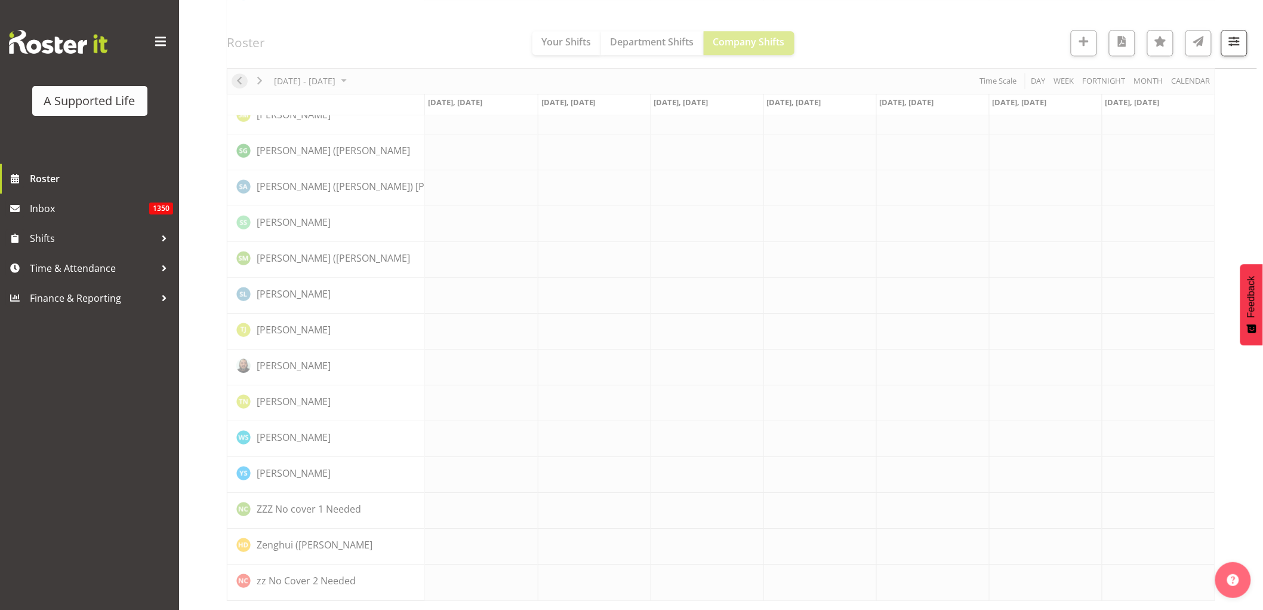
scroll to position [0, 0]
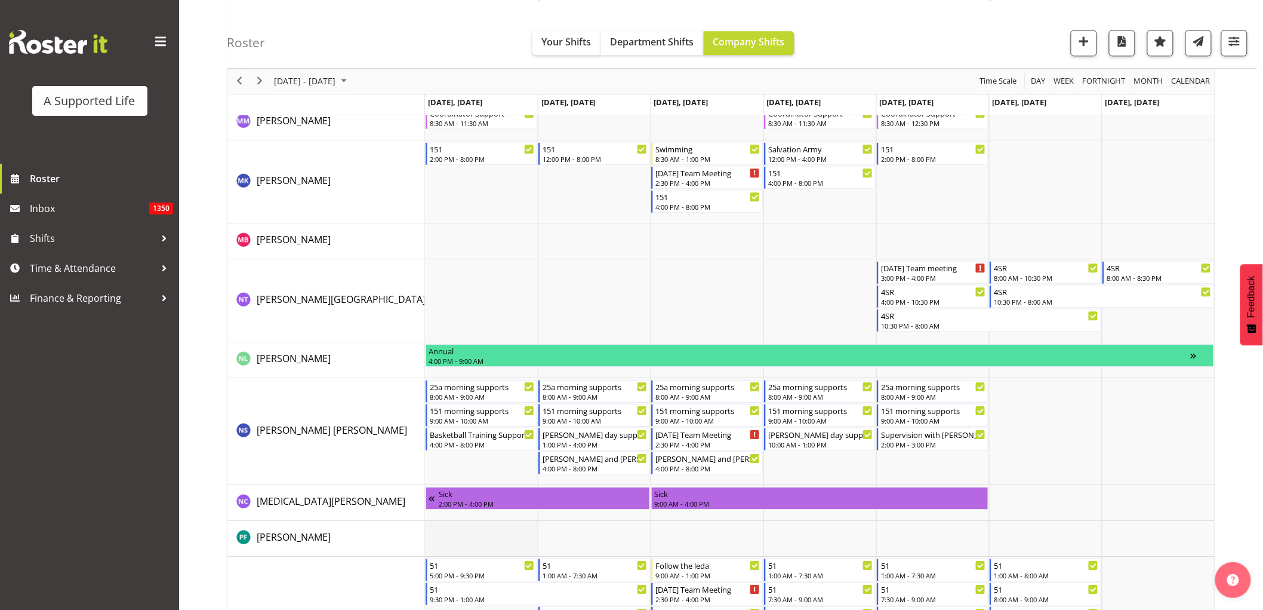
scroll to position [5107, 0]
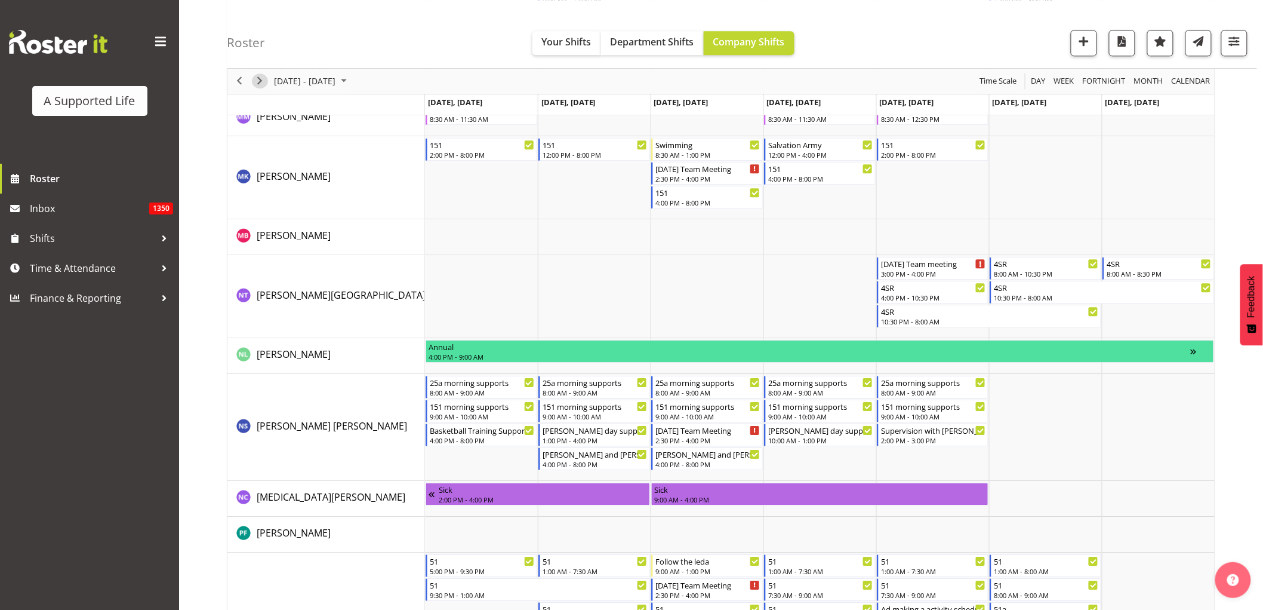
click at [264, 81] on span "Next" at bounding box center [260, 81] width 14 height 15
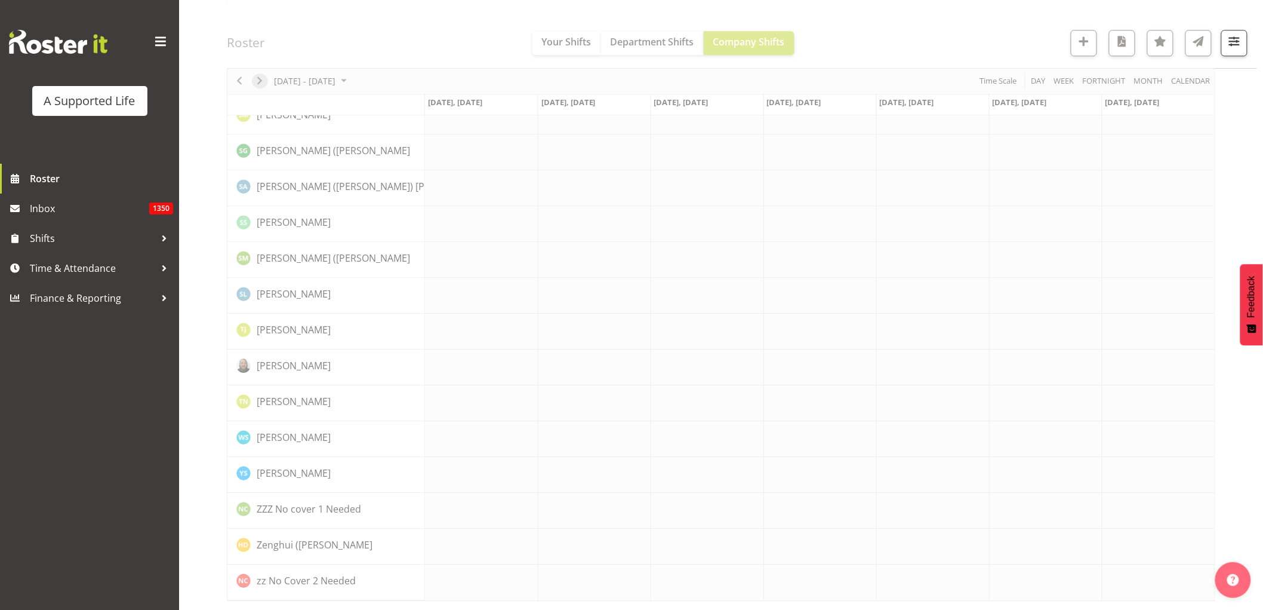
scroll to position [0, 0]
